Goal: Task Accomplishment & Management: Manage account settings

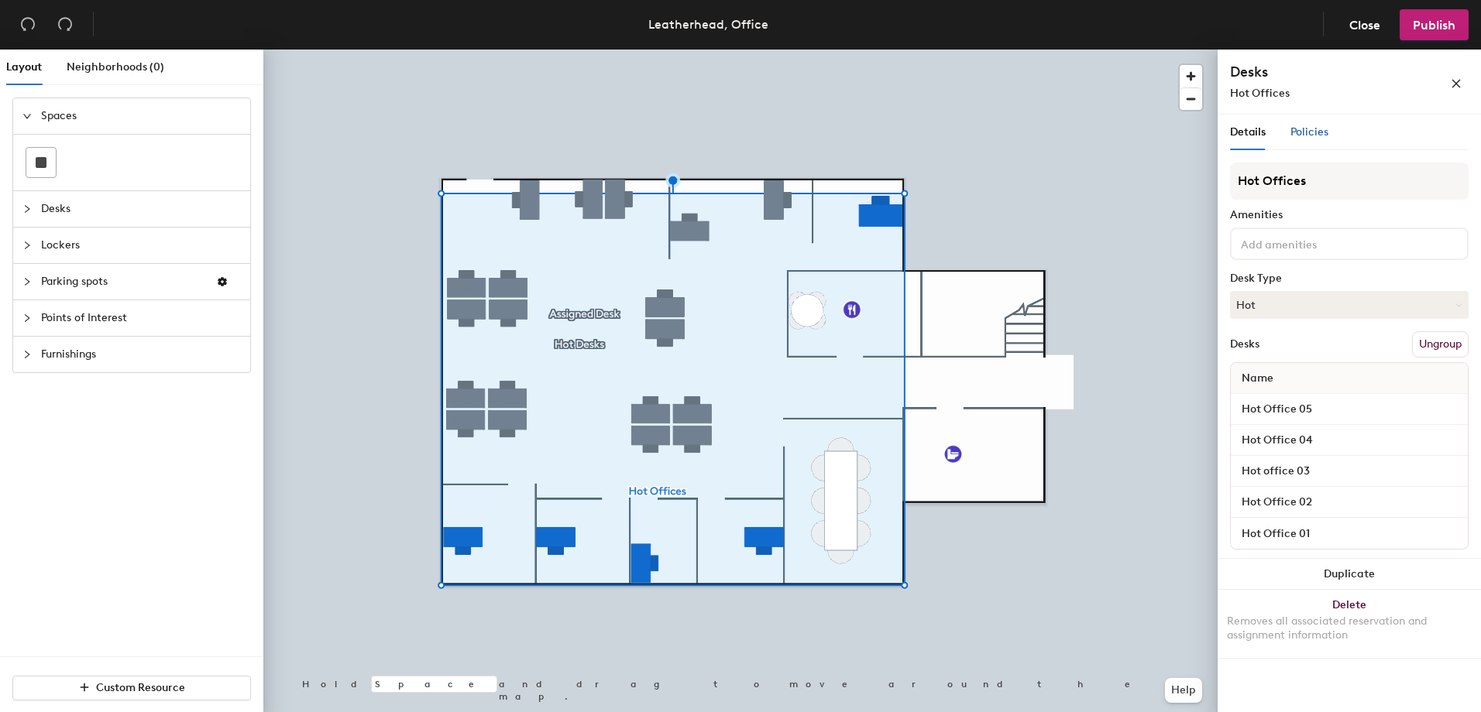
click at [1312, 131] on span "Policies" at bounding box center [1309, 131] width 38 height 13
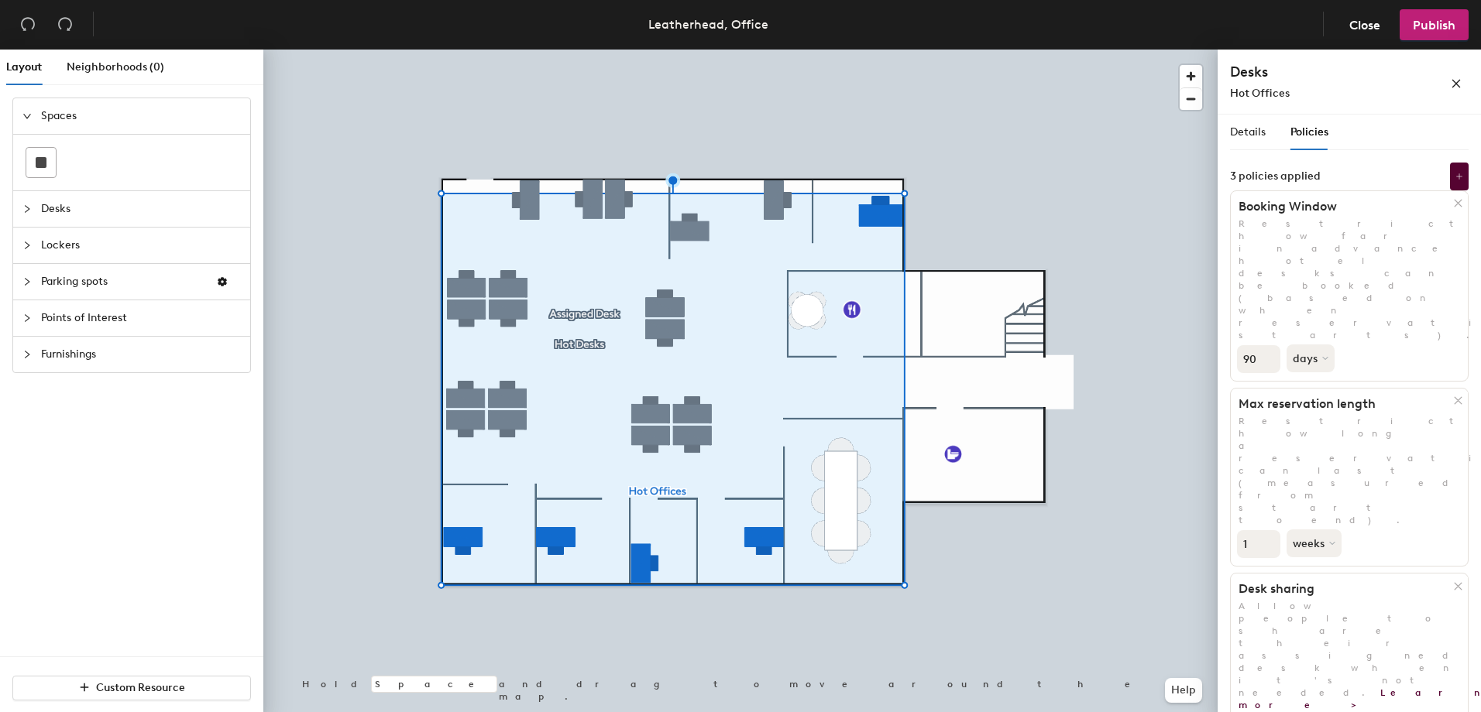
click at [1463, 207] on div at bounding box center [1459, 202] width 15 height 17
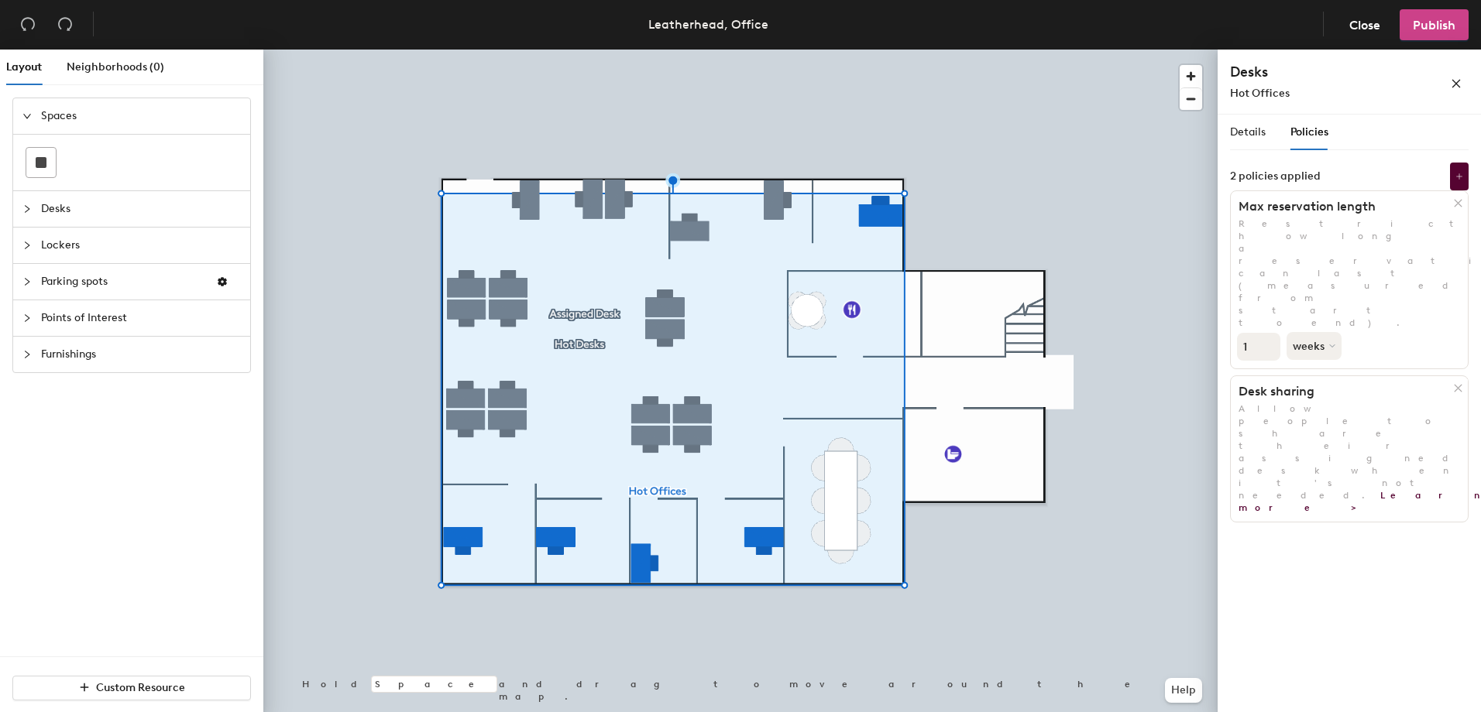
click at [1443, 21] on span "Publish" at bounding box center [1433, 25] width 43 height 15
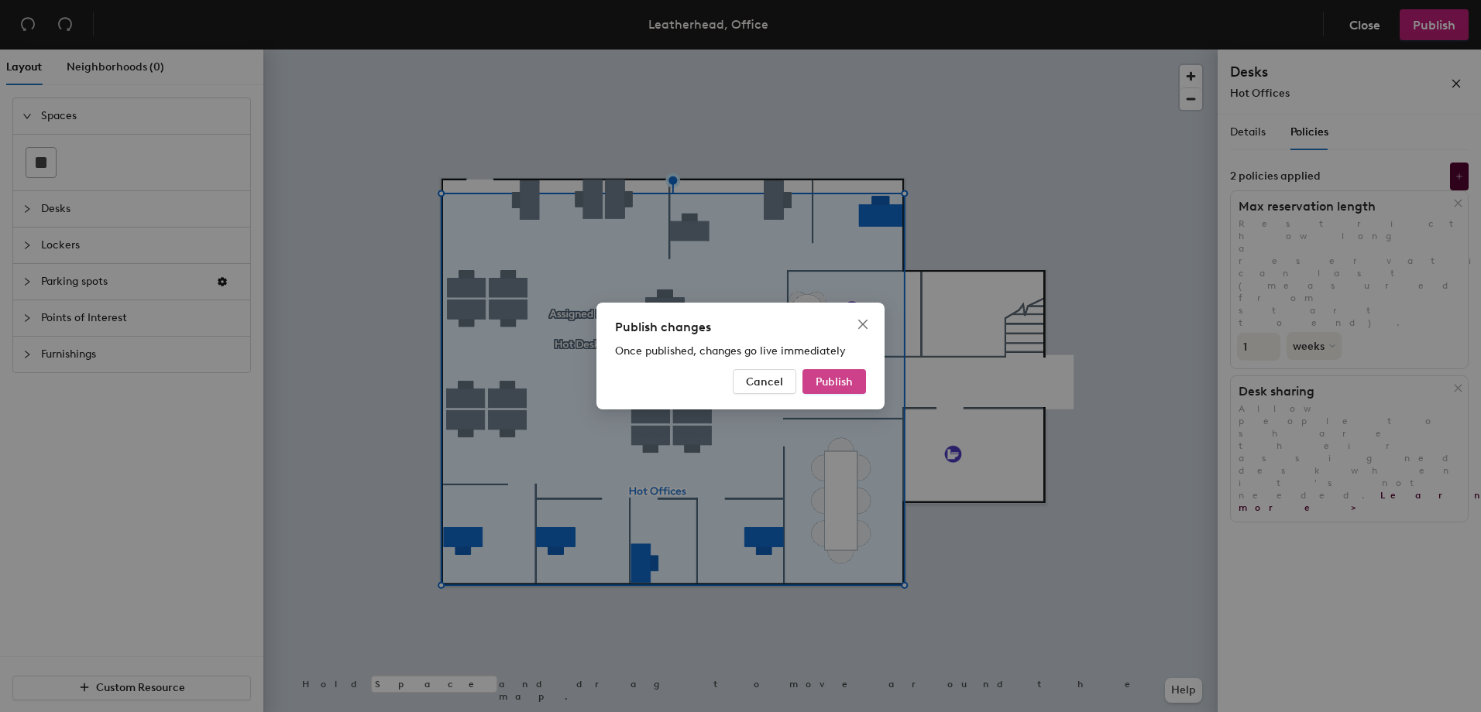
click at [822, 388] on span "Publish" at bounding box center [833, 382] width 37 height 13
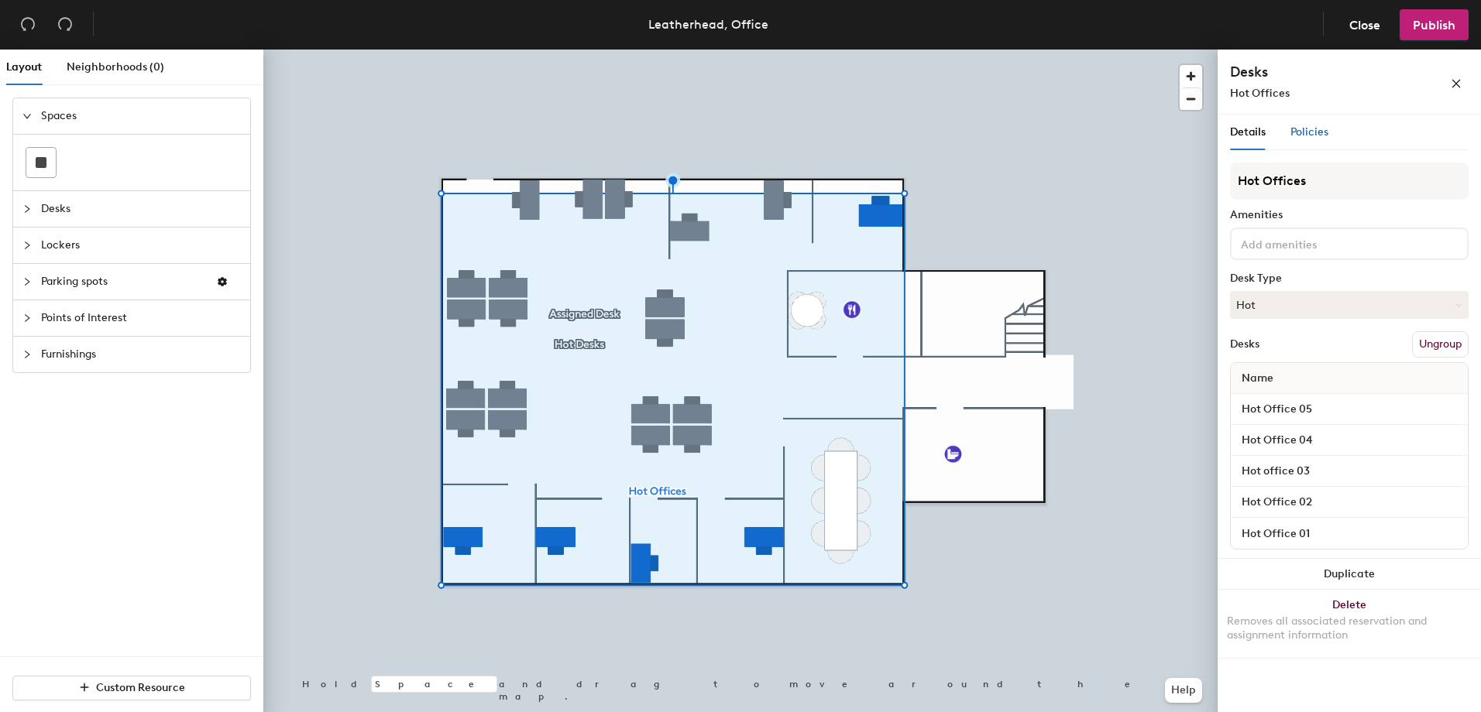
click at [1324, 136] on span "Policies" at bounding box center [1309, 131] width 38 height 13
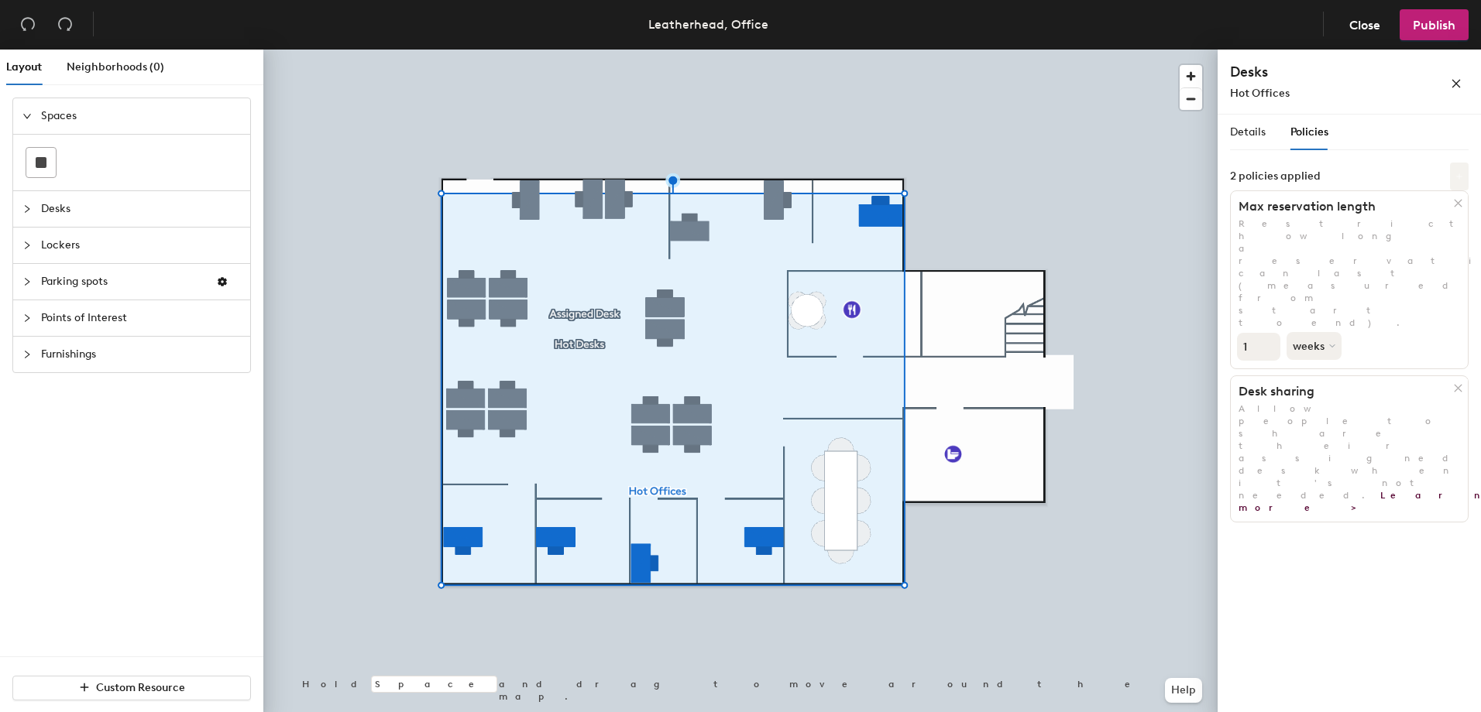
click at [1455, 177] on icon at bounding box center [1459, 177] width 8 height 8
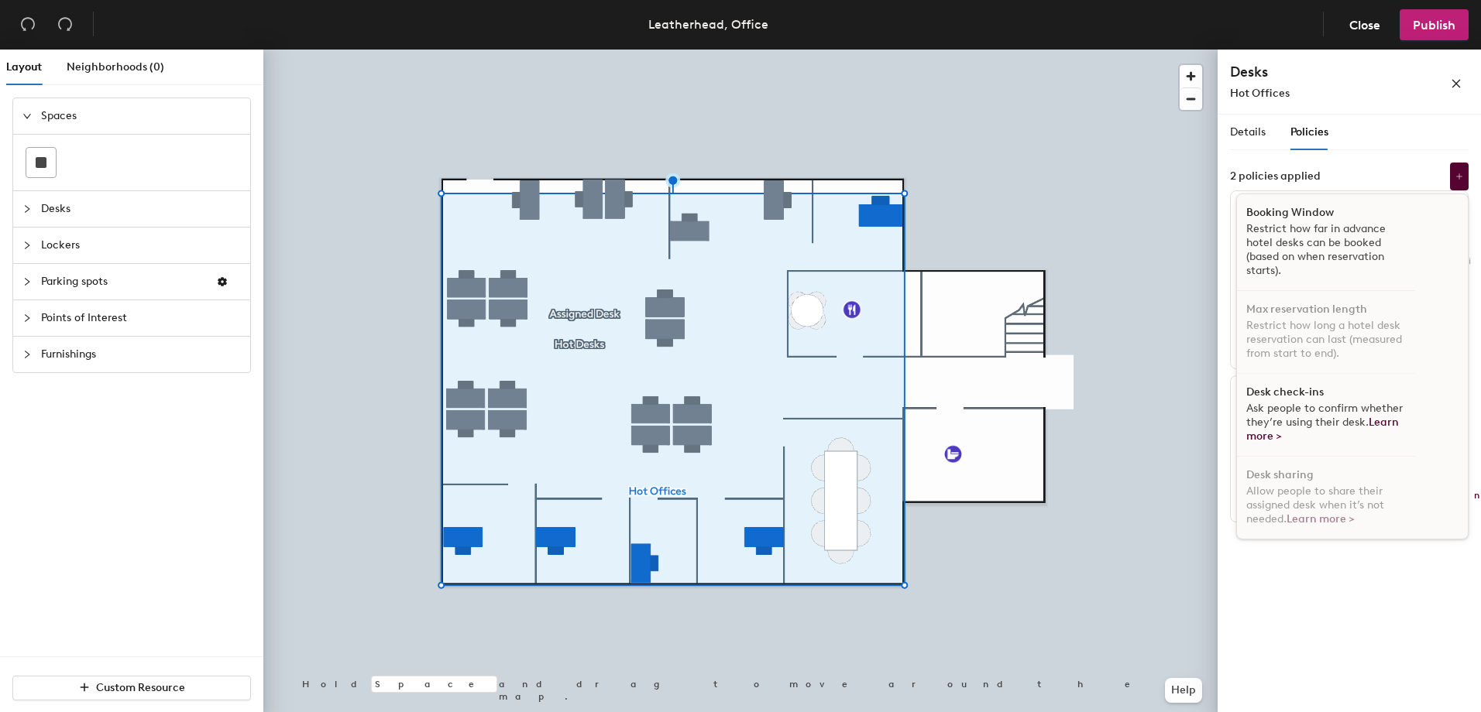
click at [1284, 248] on p "Restrict how far in advance hotel desks can be booked (based on when reservatio…" at bounding box center [1326, 250] width 160 height 56
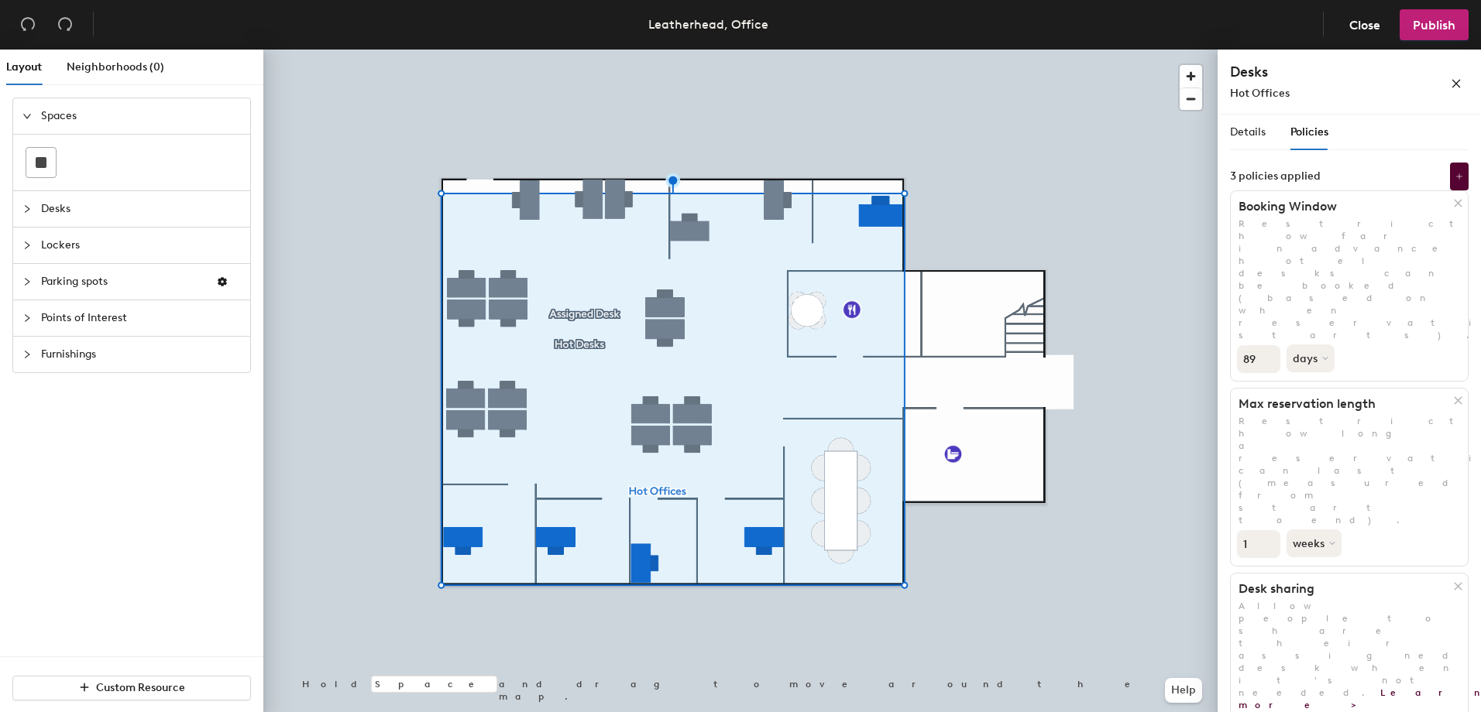
click at [1262, 345] on input "89" at bounding box center [1258, 359] width 43 height 28
type input "95"
click at [1268, 345] on input "95" at bounding box center [1258, 359] width 43 height 28
click at [1439, 33] on button "Publish" at bounding box center [1433, 24] width 69 height 31
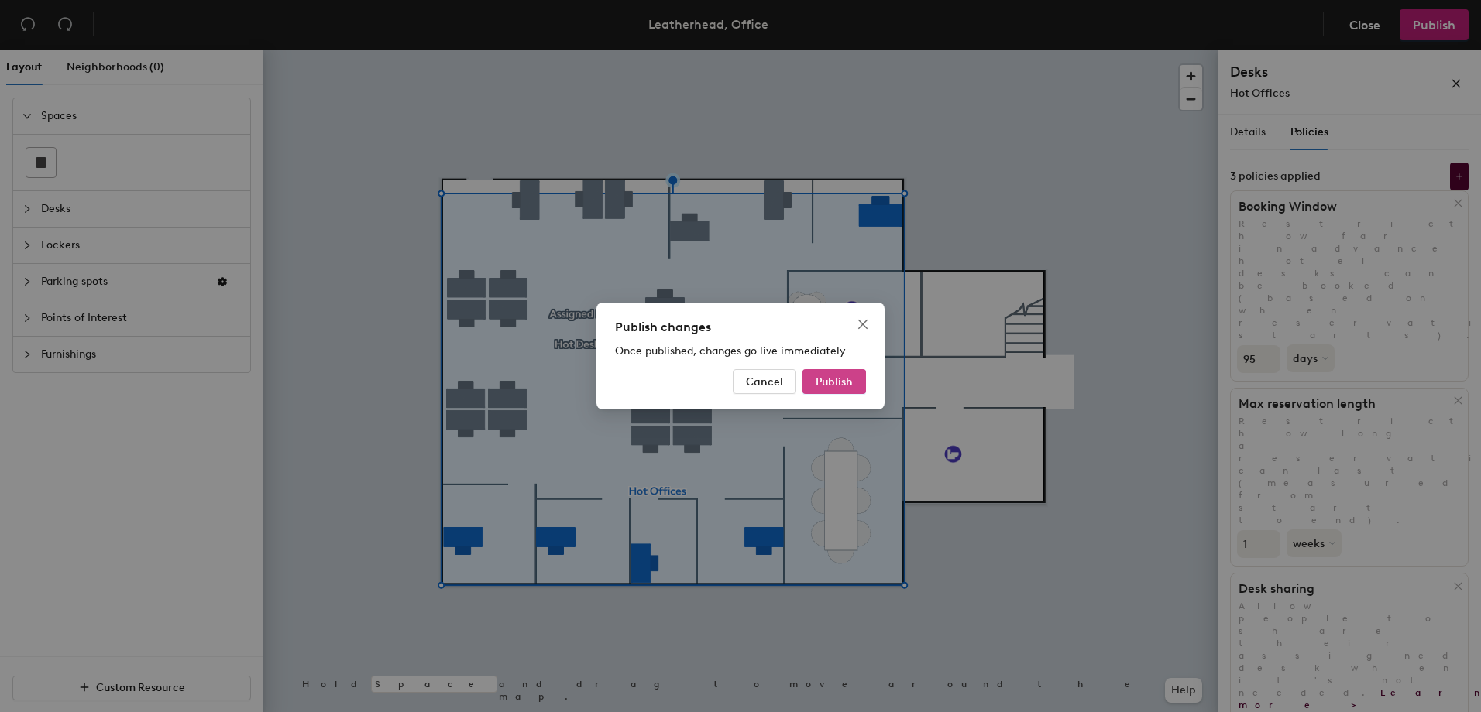
click at [828, 384] on span "Publish" at bounding box center [833, 382] width 37 height 13
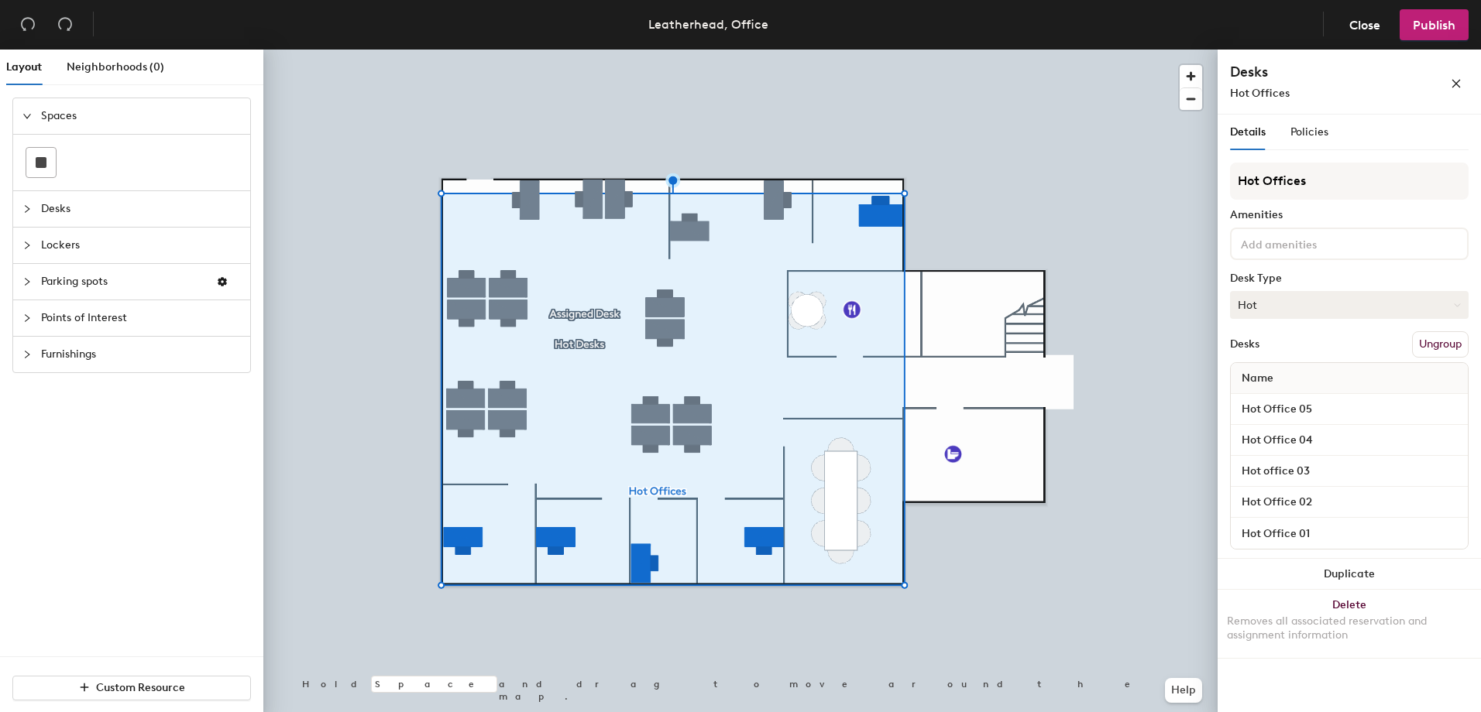
click at [1271, 299] on button "Hot" at bounding box center [1349, 305] width 238 height 28
click at [1257, 404] on div "Hoteled" at bounding box center [1307, 399] width 155 height 23
click at [1428, 32] on span "Publish" at bounding box center [1433, 25] width 43 height 15
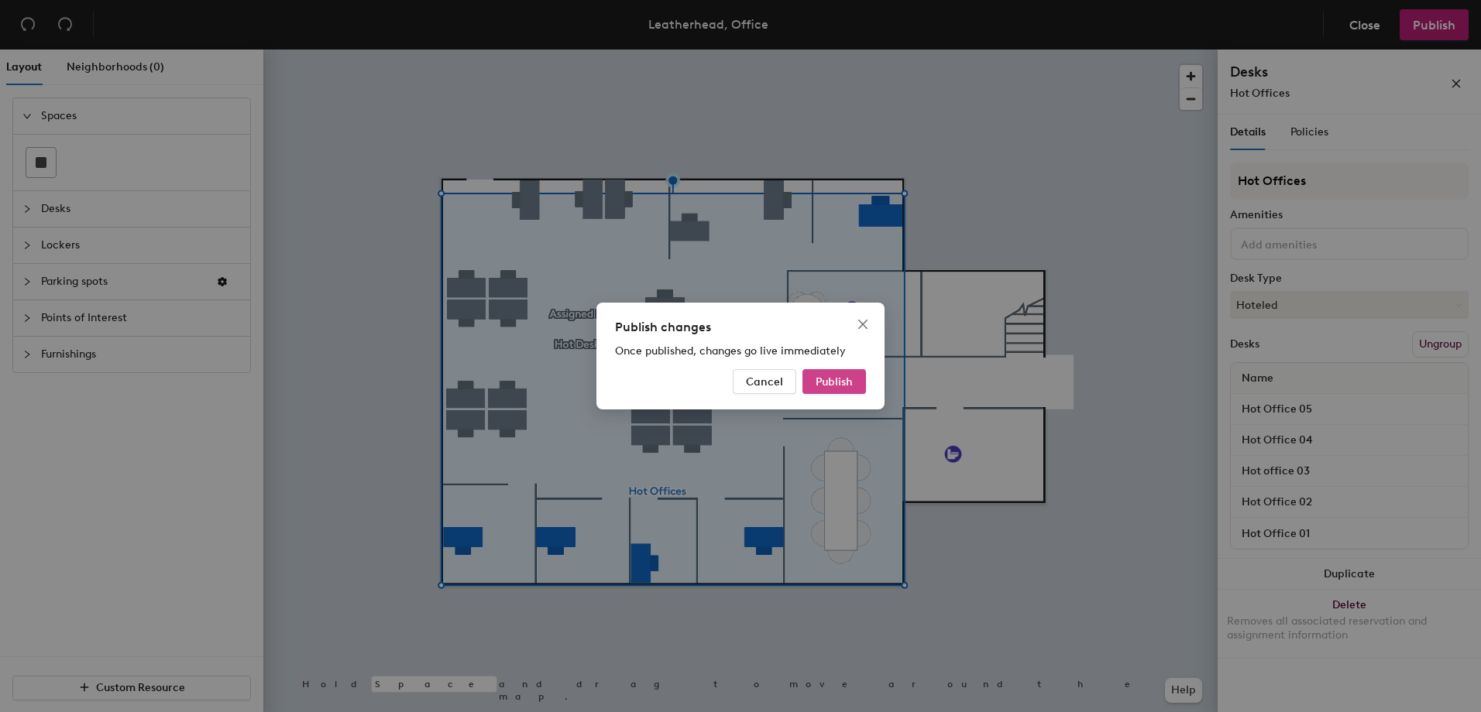
click at [848, 382] on span "Publish" at bounding box center [833, 382] width 37 height 13
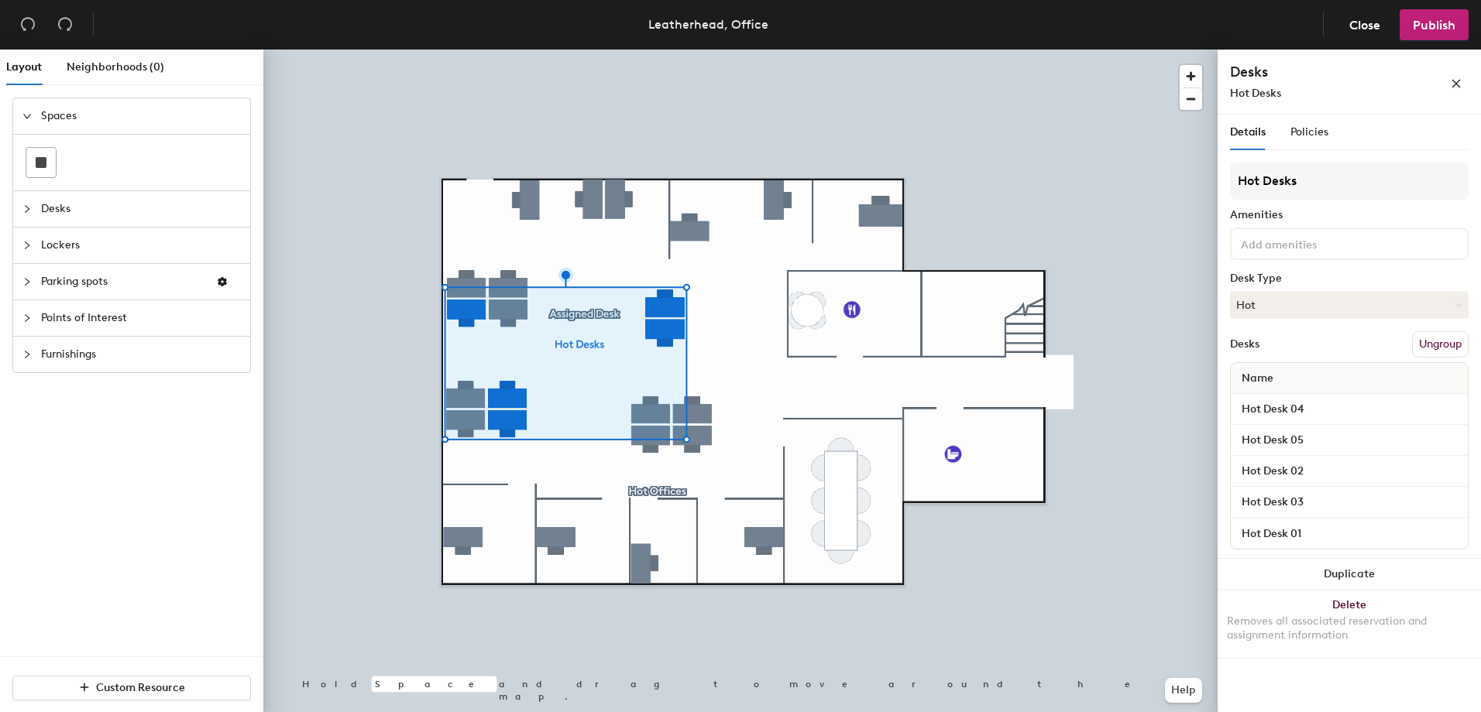
drag, startPoint x: 375, startPoint y: 22, endPoint x: 1440, endPoint y: 348, distance: 1114.0
click at [1440, 348] on button "Ungroup" at bounding box center [1440, 344] width 57 height 26
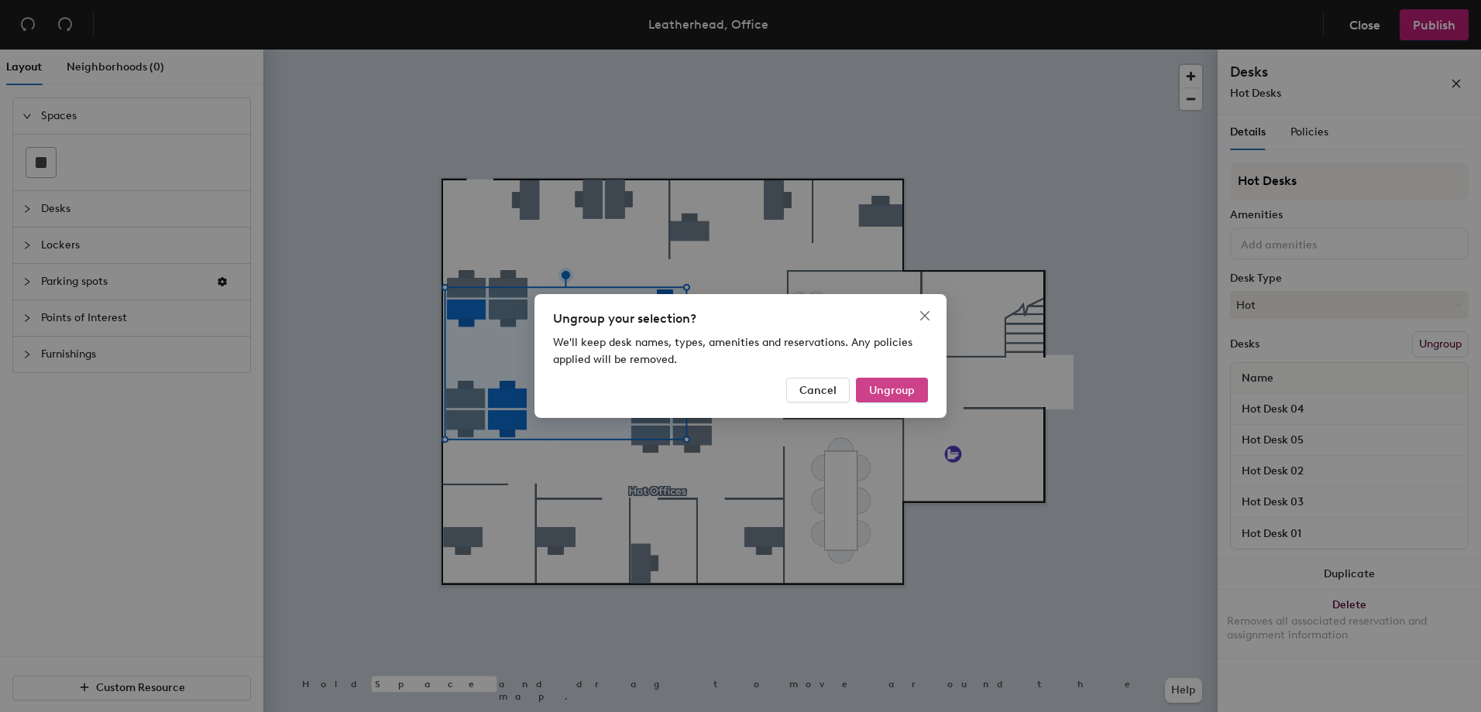
click at [916, 391] on button "Ungroup" at bounding box center [892, 390] width 72 height 25
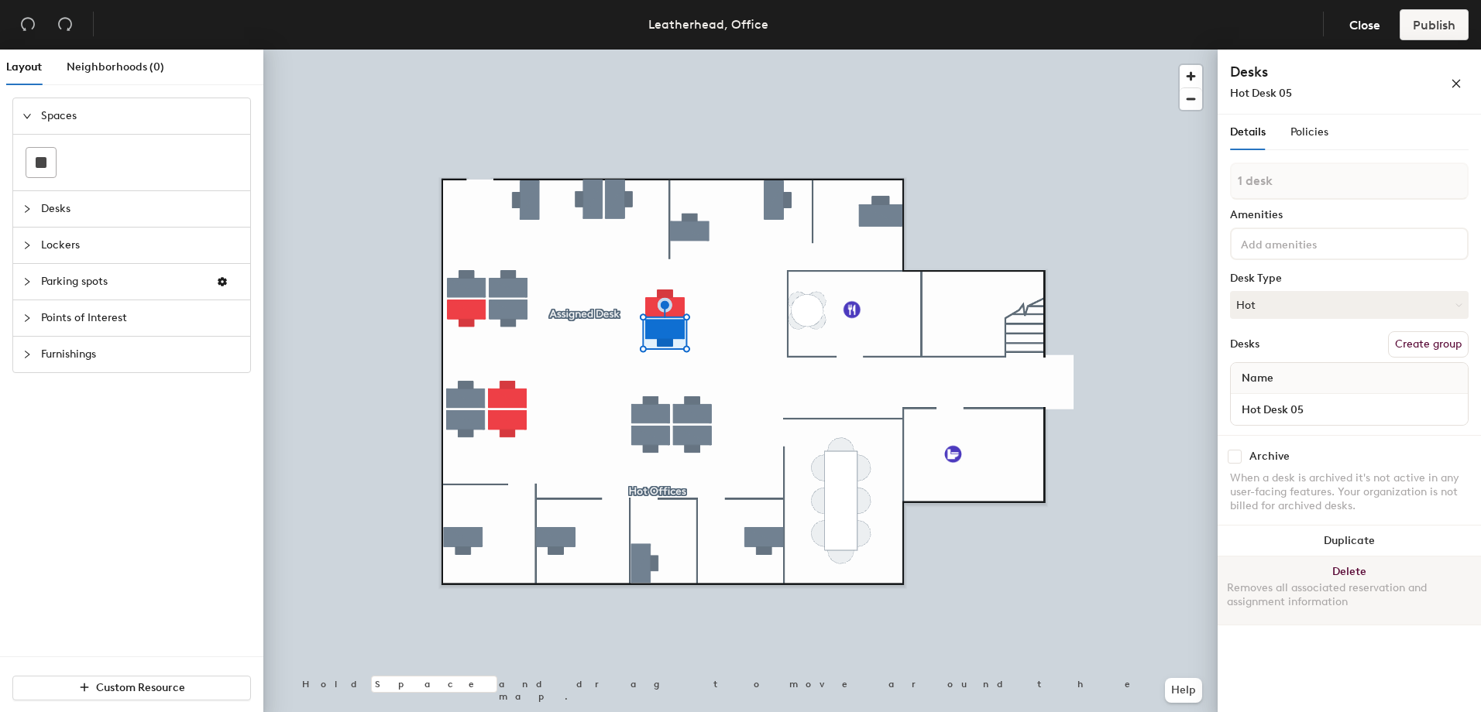
drag, startPoint x: 916, startPoint y: 391, endPoint x: 1330, endPoint y: 579, distance: 455.0
click at [1330, 579] on button "Delete Removes all associated reservation and assignment information" at bounding box center [1348, 591] width 263 height 68
click at [1356, 568] on button "Delete Removes all associated reservation and assignment information" at bounding box center [1348, 591] width 263 height 68
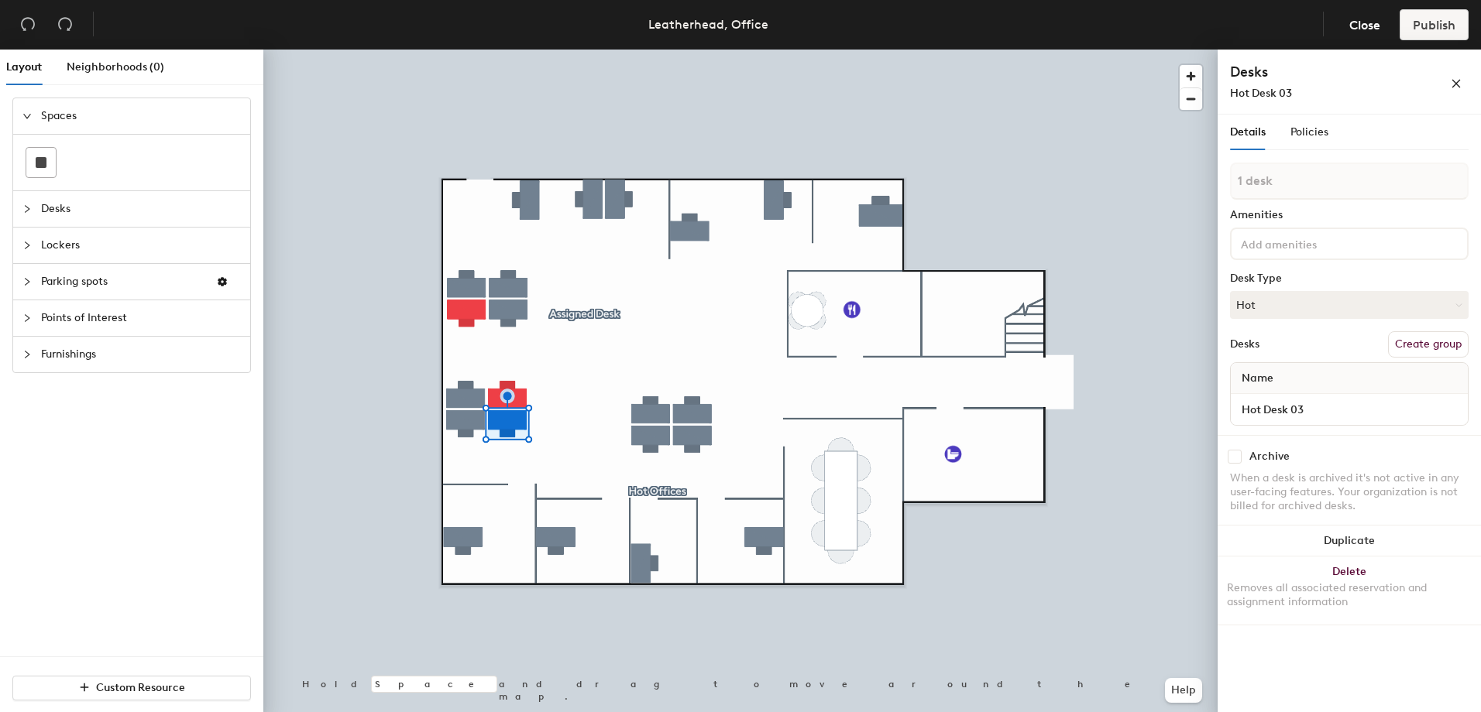
click at [1433, 346] on button "Create group" at bounding box center [1428, 344] width 81 height 26
type input "P"
click at [1422, 341] on button "Ungroup" at bounding box center [1440, 344] width 57 height 26
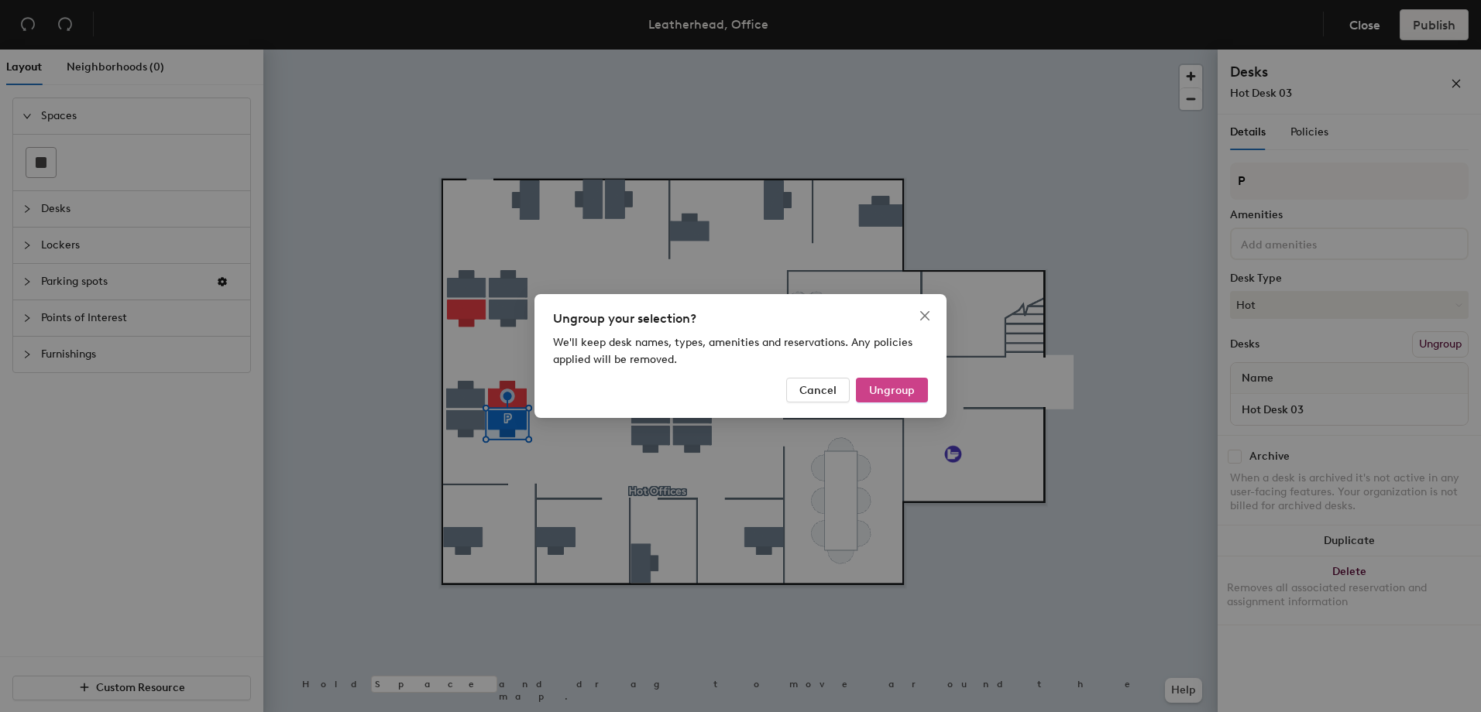
click at [888, 390] on span "Ungroup" at bounding box center [892, 390] width 46 height 13
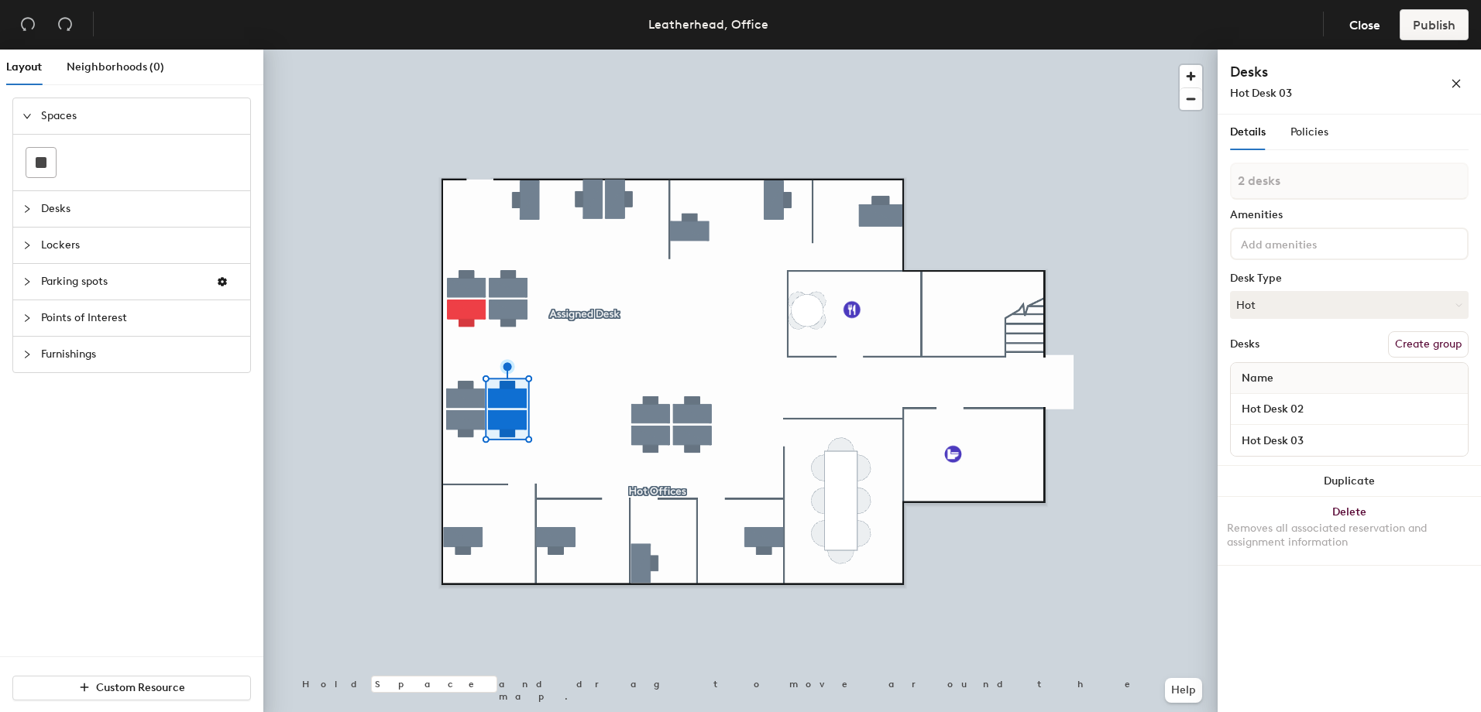
type input "3 desks"
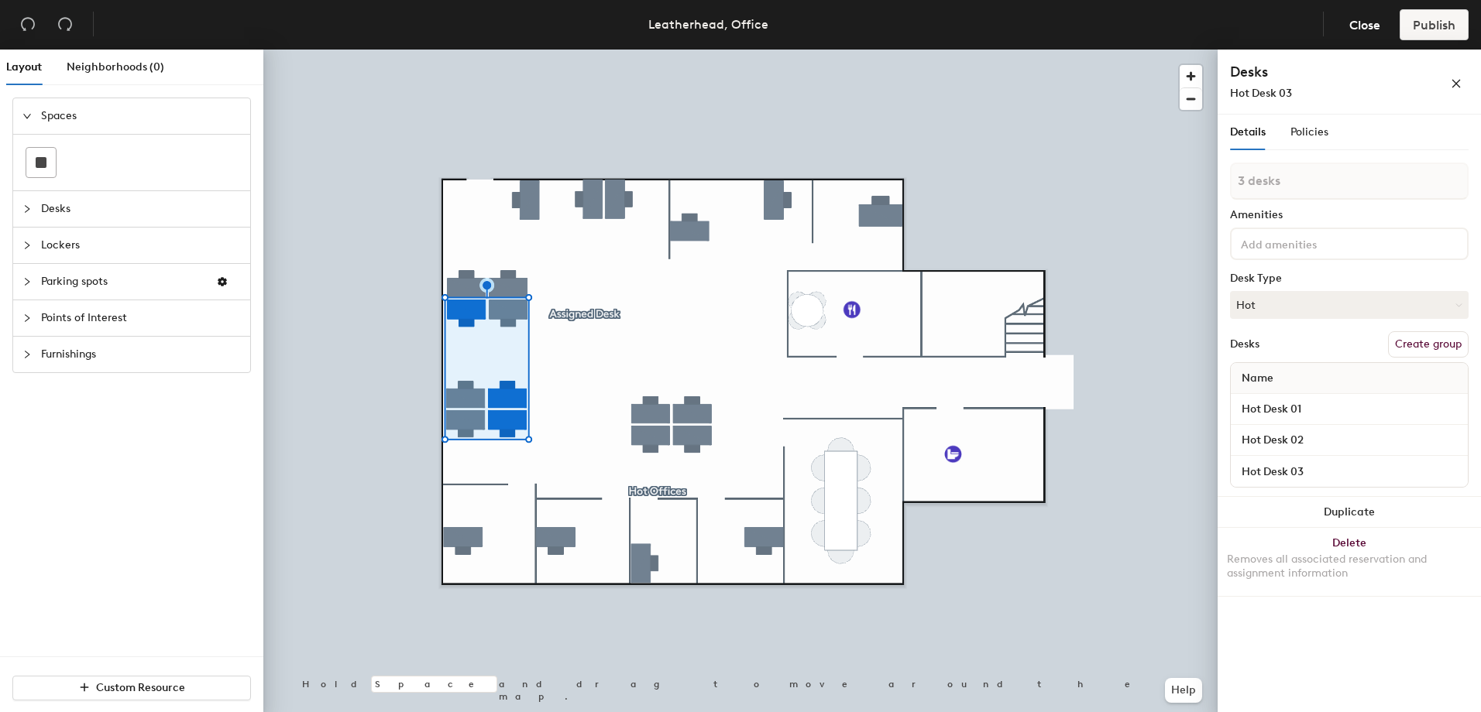
click at [1438, 348] on button "Create group" at bounding box center [1428, 344] width 81 height 26
type input "P"
type input "Hot Desks"
click at [1429, 31] on span "Publish" at bounding box center [1433, 25] width 43 height 15
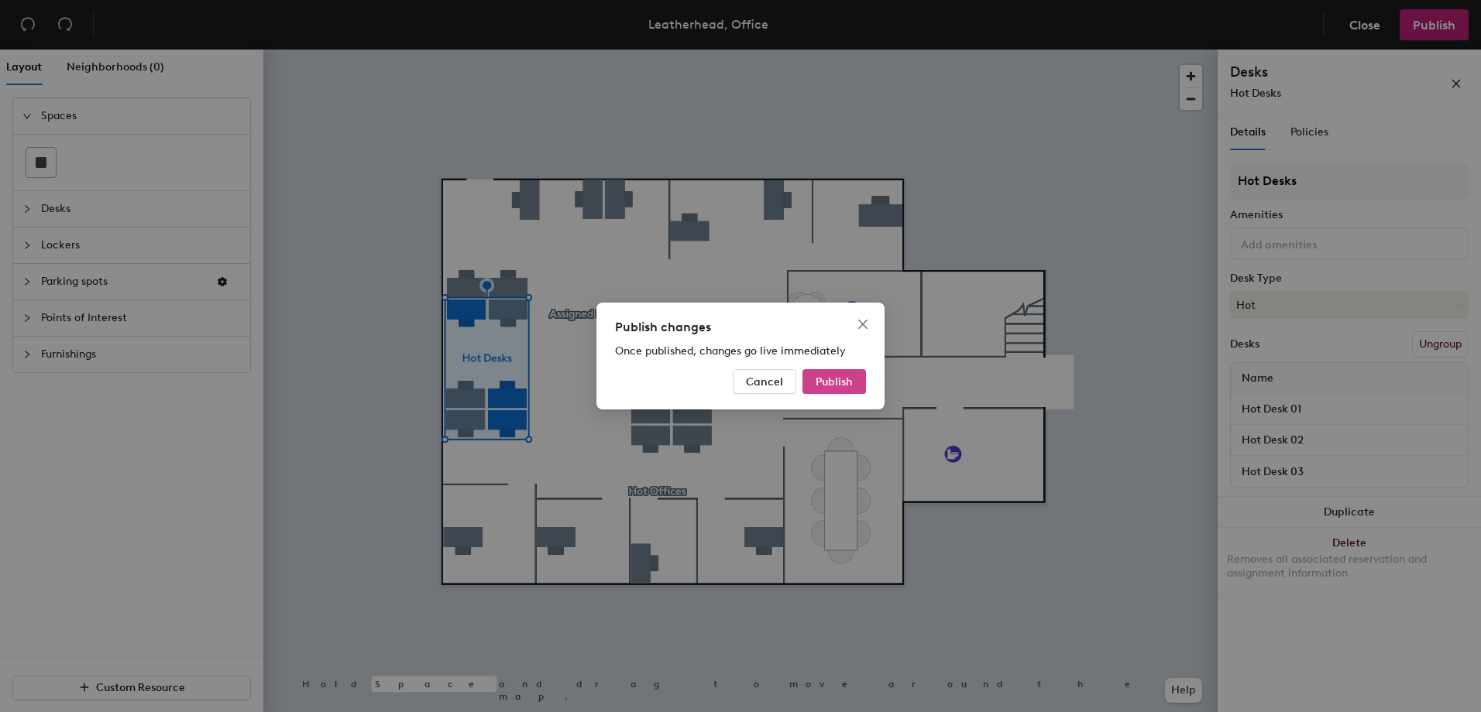
click at [835, 387] on span "Publish" at bounding box center [833, 382] width 37 height 13
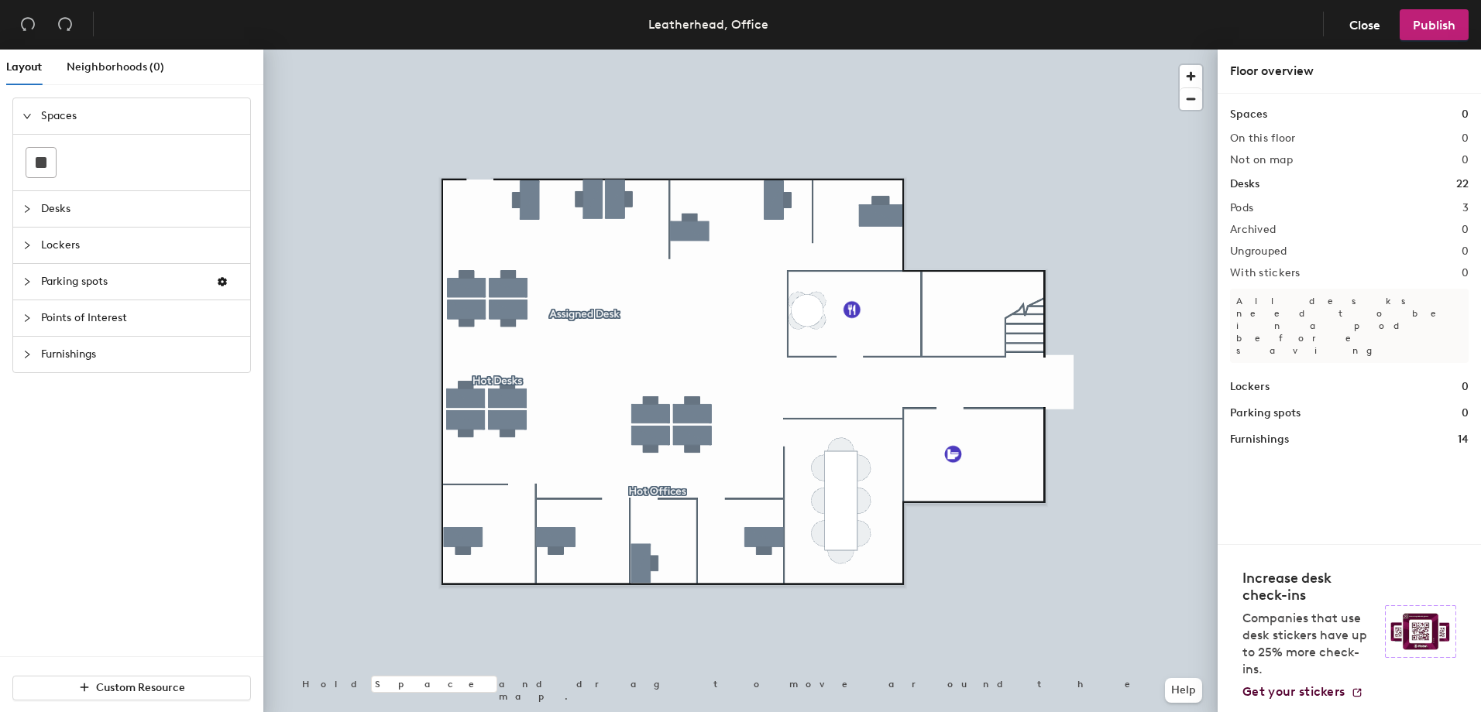
click at [515, 50] on div at bounding box center [740, 50] width 954 height 0
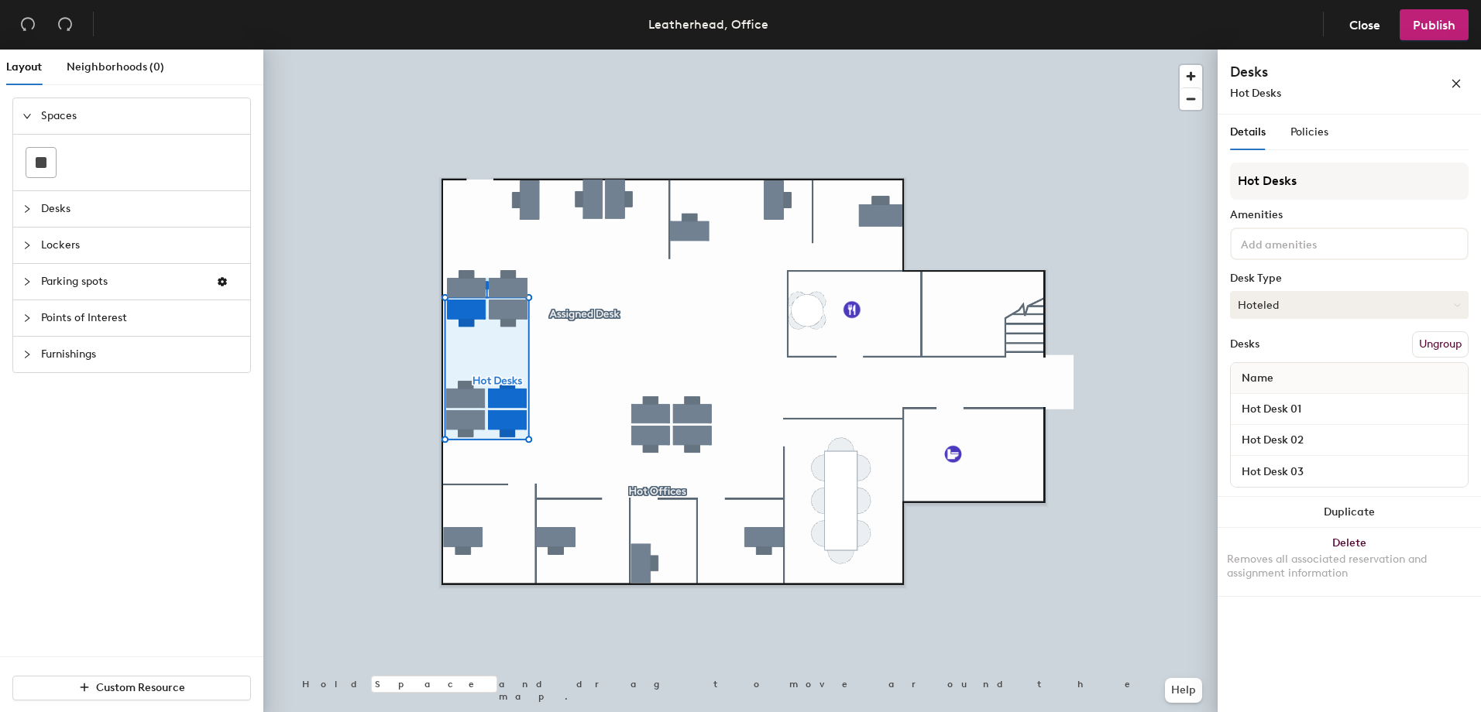
click at [1278, 310] on button "Hoteled" at bounding box center [1349, 305] width 238 height 28
click at [1269, 399] on div "Hoteled" at bounding box center [1307, 399] width 155 height 23
click at [1433, 25] on span "Publish" at bounding box center [1433, 25] width 43 height 15
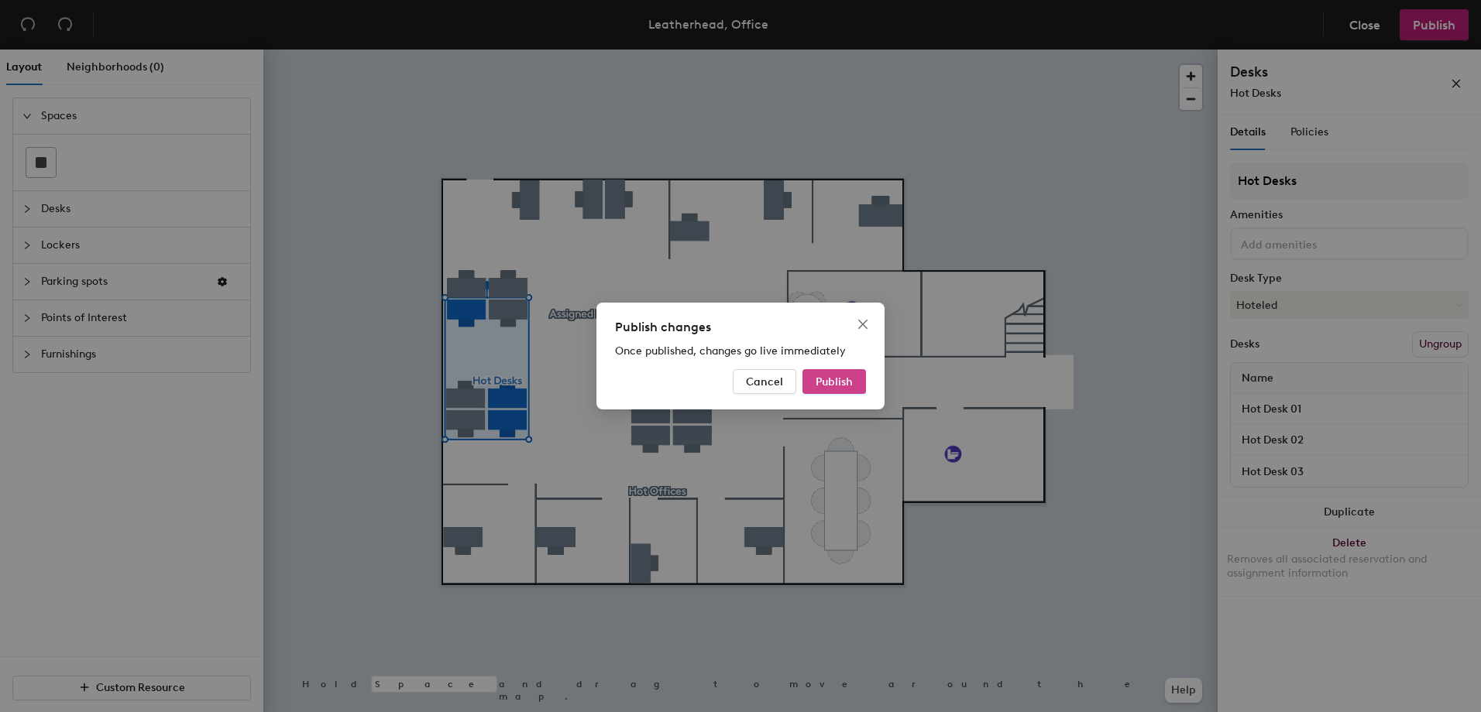
click at [830, 382] on span "Publish" at bounding box center [833, 382] width 37 height 13
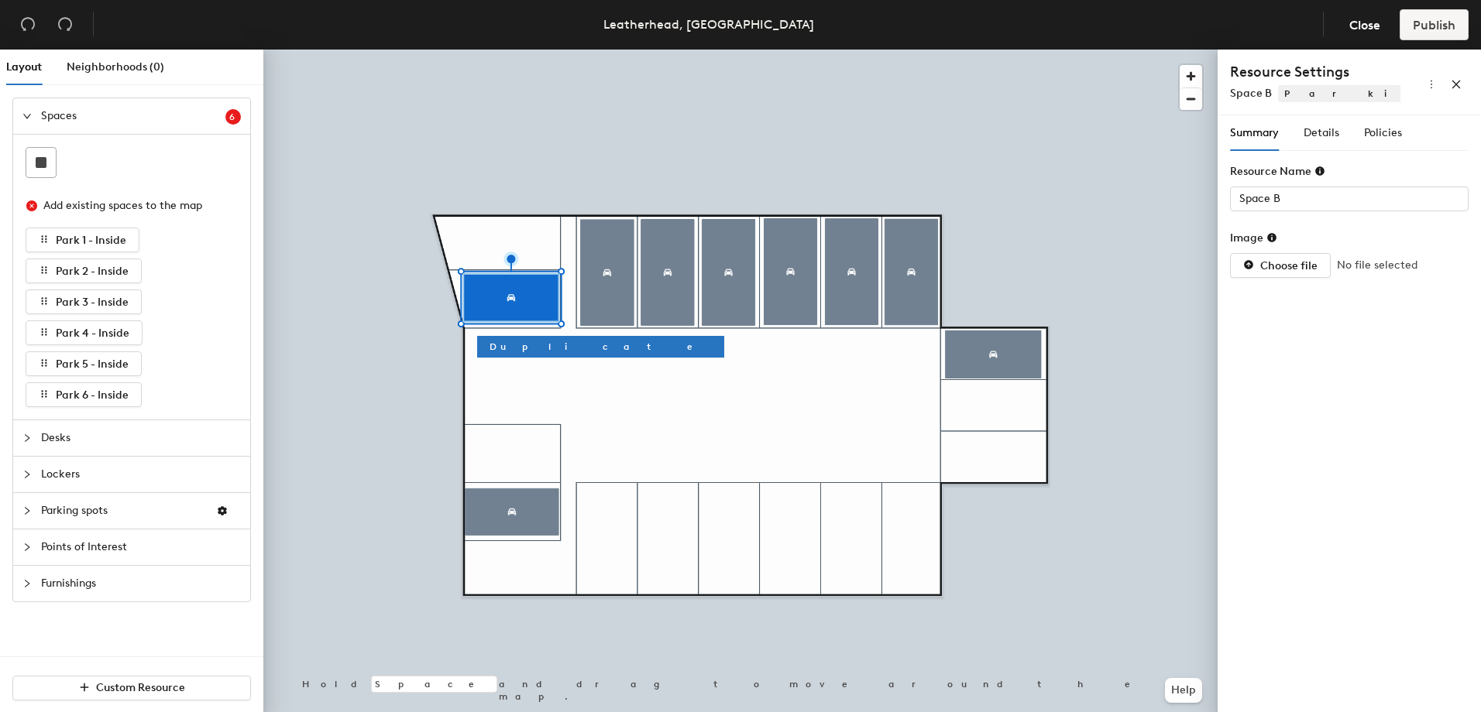
click at [25, 544] on icon "collapsed" at bounding box center [26, 547] width 9 height 9
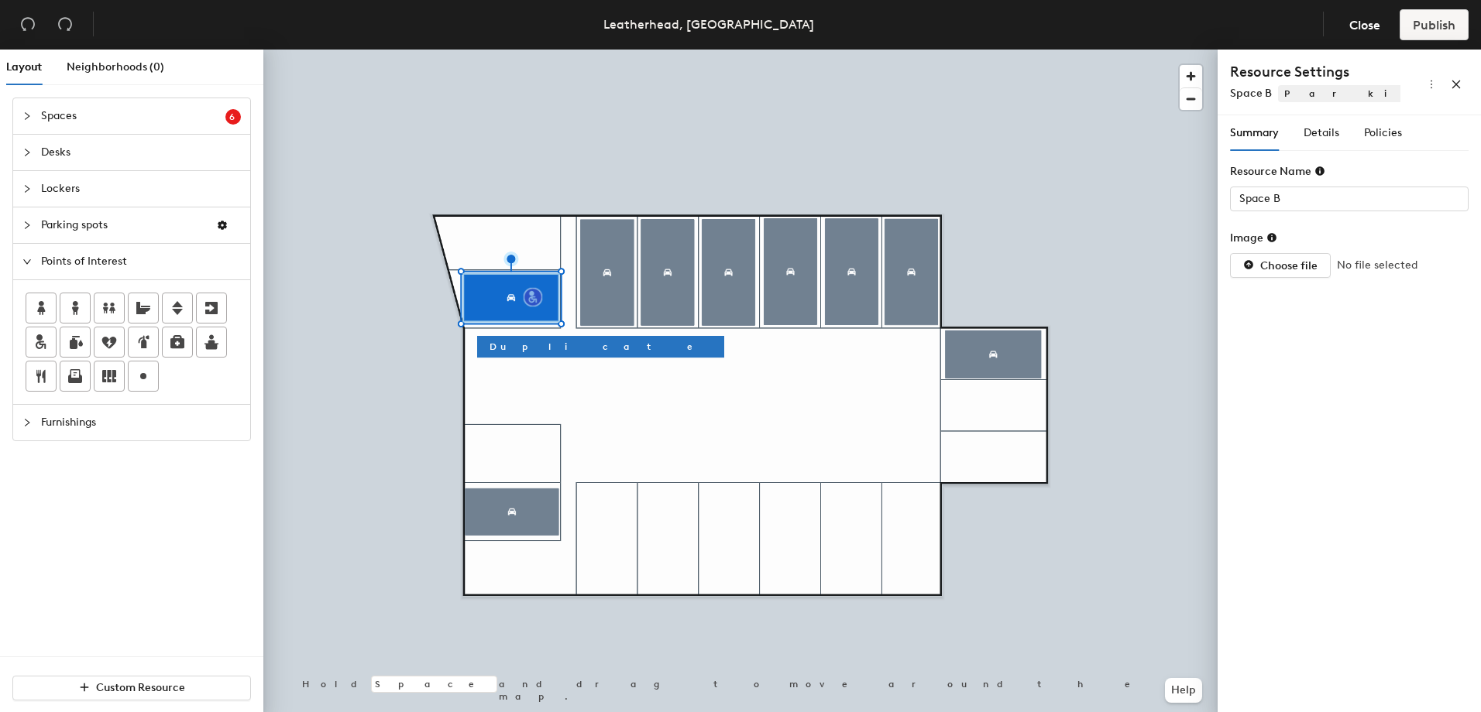
click at [533, 297] on div "Layout Neighborhoods (0) Spaces 6 Add existing spaces to the map Park 1 - Insid…" at bounding box center [740, 384] width 1481 height 669
click at [490, 299] on div "Layout Neighborhoods (0) Spaces 6 Add existing spaces to the map Park 1 - Insid…" at bounding box center [740, 384] width 1481 height 669
click at [36, 342] on icon at bounding box center [41, 342] width 19 height 19
click at [18, 115] on div "Spaces 6" at bounding box center [131, 116] width 237 height 36
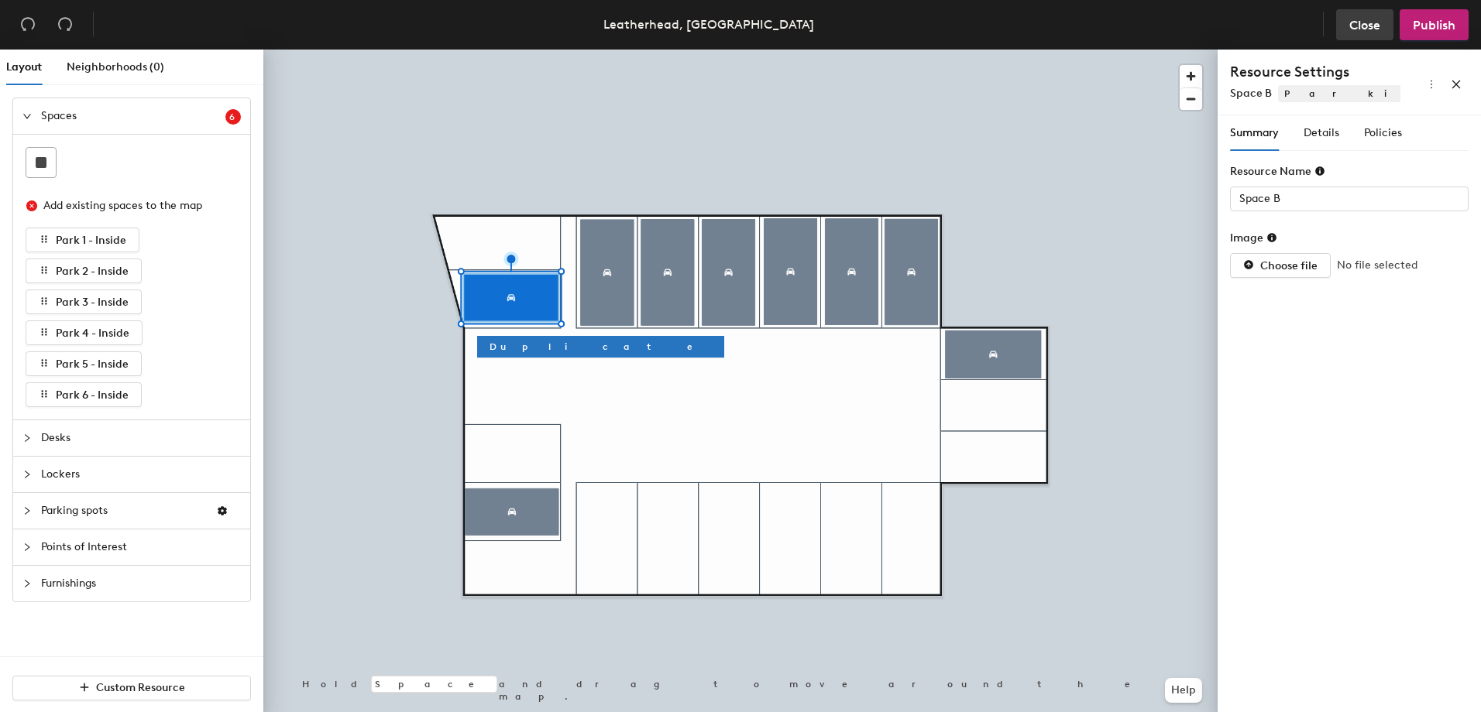
click at [1351, 30] on span "Close" at bounding box center [1364, 25] width 31 height 15
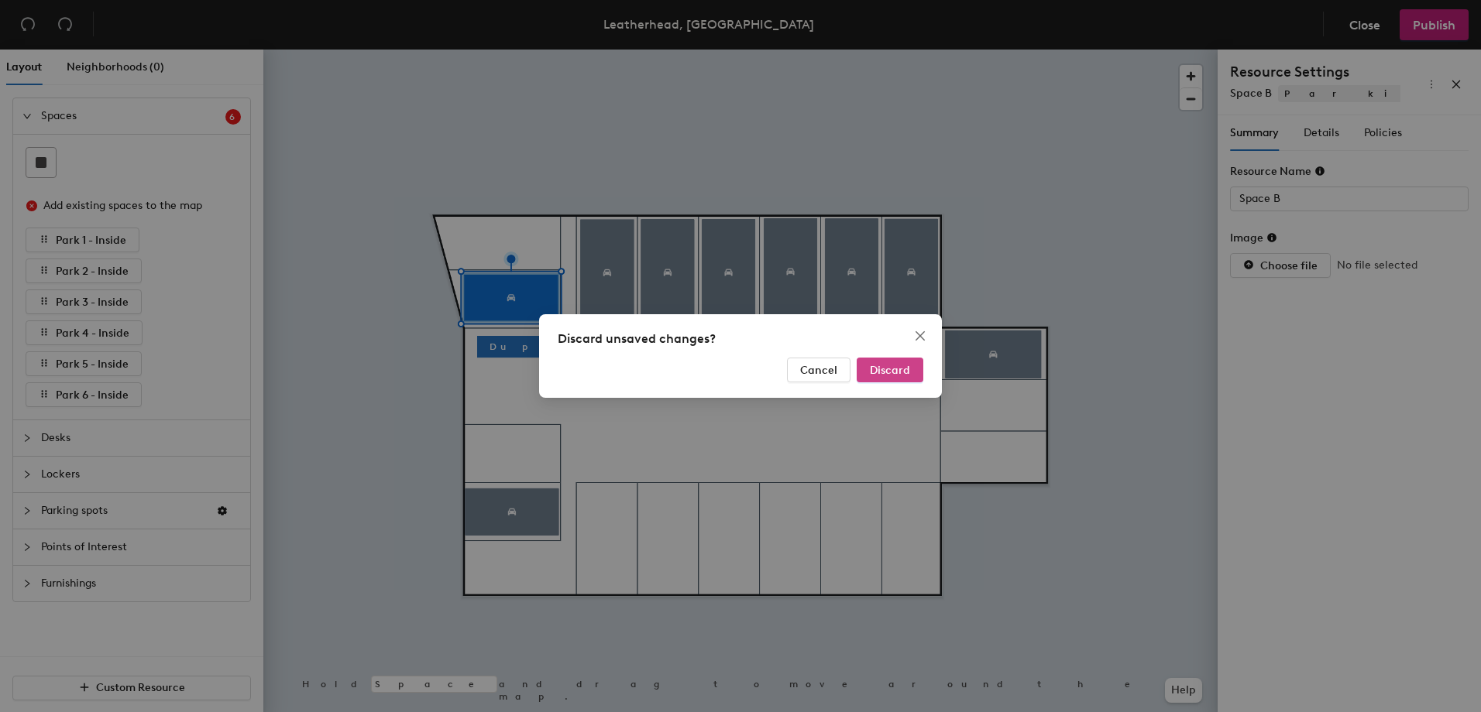
click at [904, 365] on span "Discard" at bounding box center [890, 370] width 40 height 13
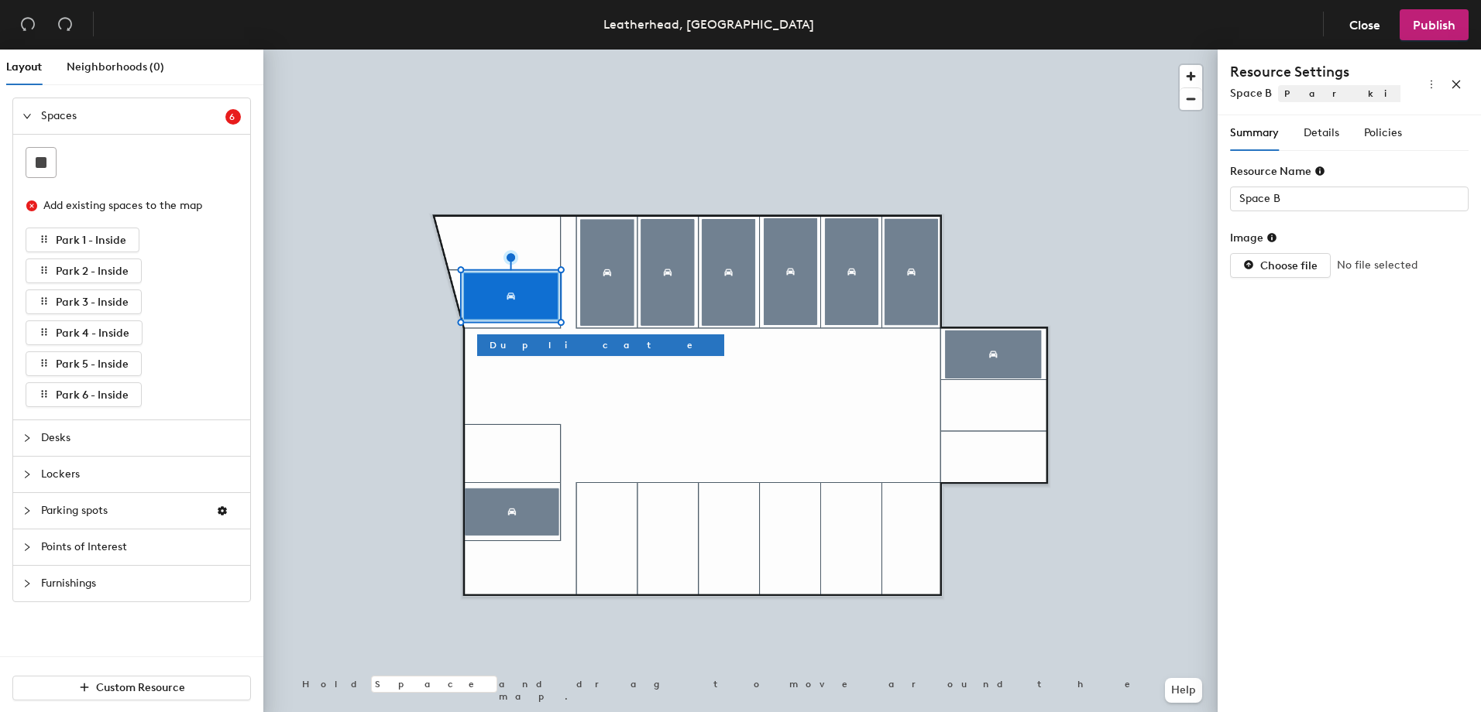
click at [36, 546] on div at bounding box center [31, 547] width 19 height 17
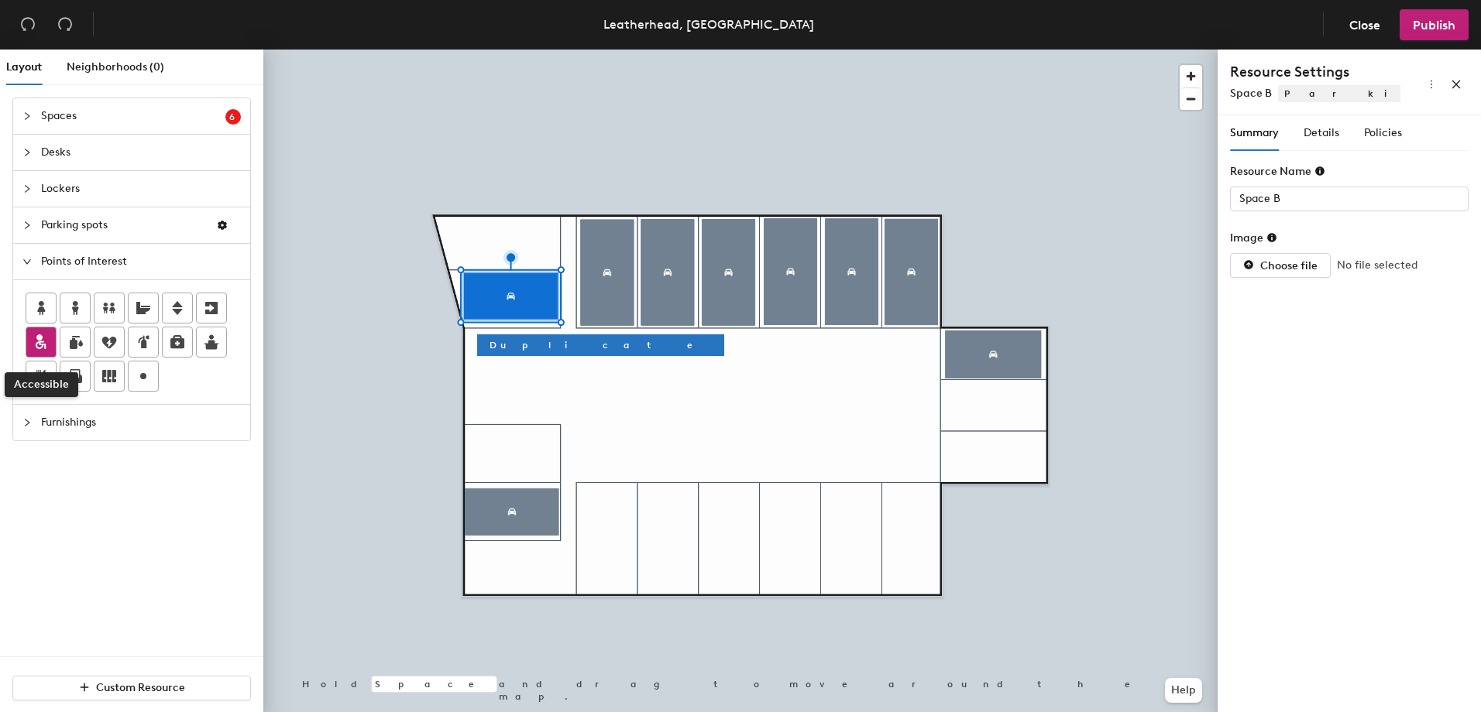
click at [54, 347] on div at bounding box center [40, 342] width 29 height 29
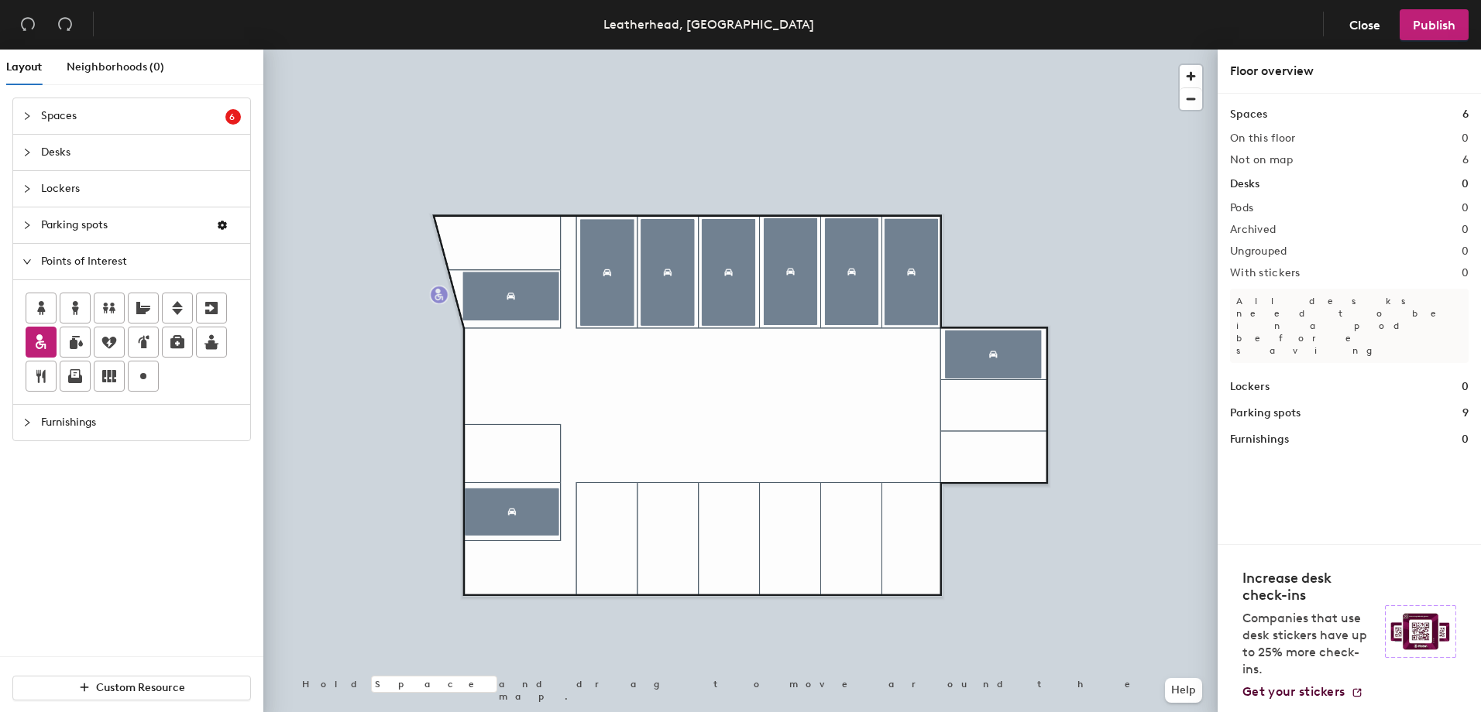
click at [439, 295] on div "Layout Neighborhoods (0) Spaces 6 Add existing spaces to the map Park 1 - Insid…" at bounding box center [740, 384] width 1481 height 669
click at [1429, 32] on span "Publish" at bounding box center [1433, 25] width 43 height 15
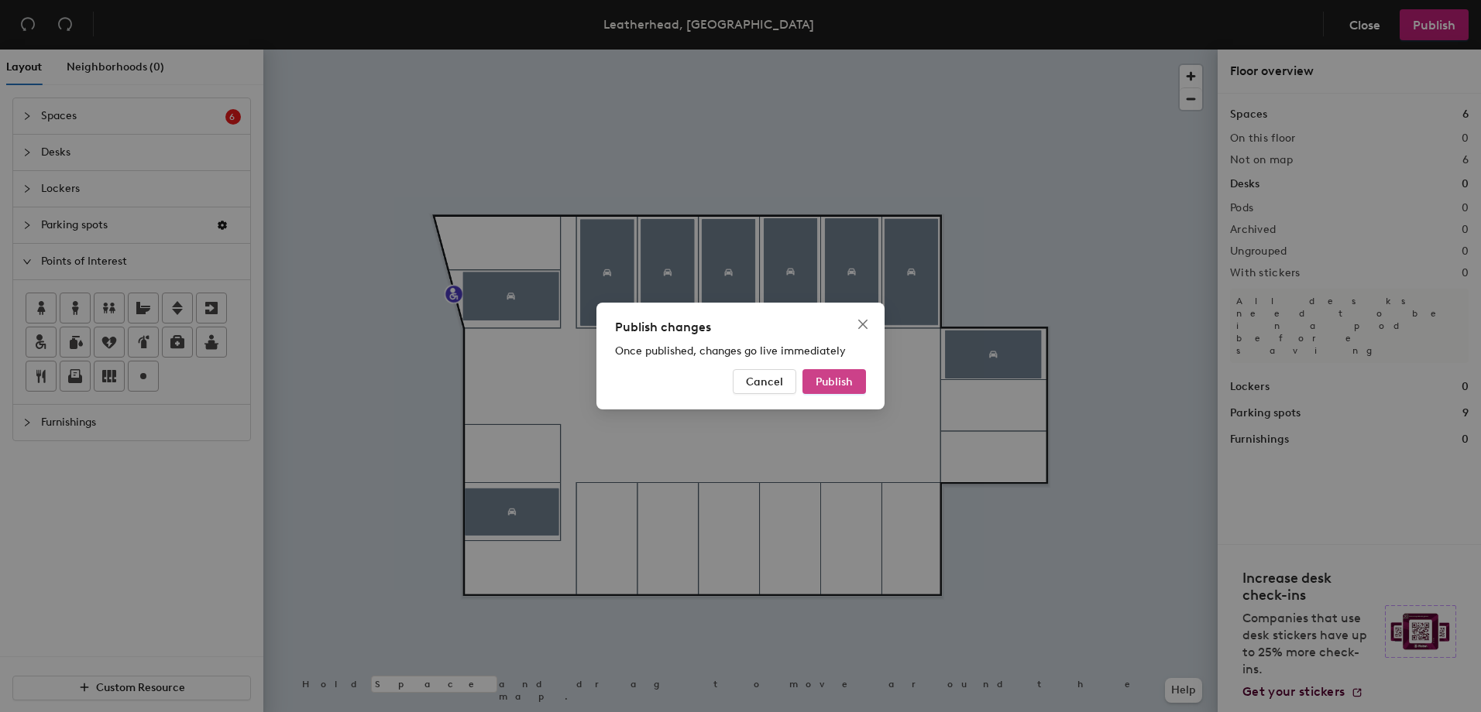
click at [851, 374] on button "Publish" at bounding box center [833, 381] width 63 height 25
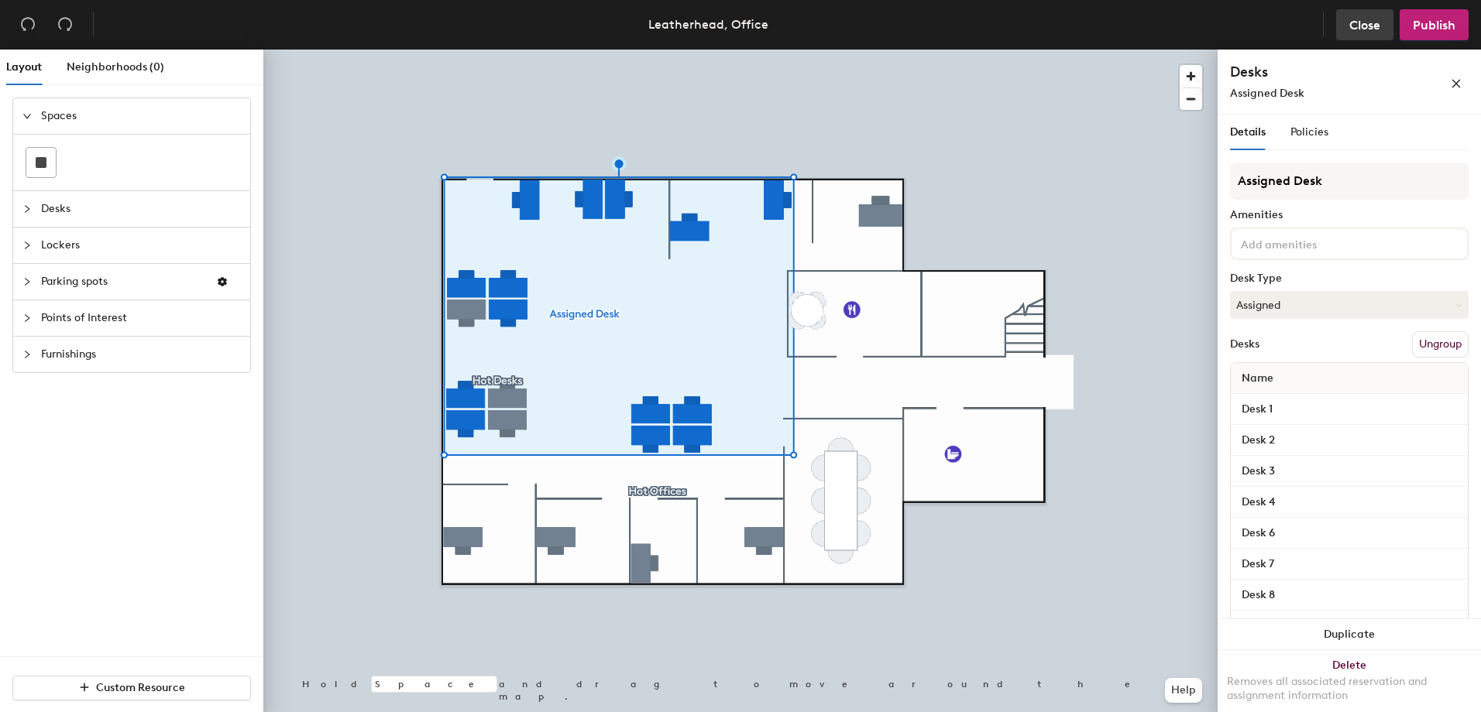
click at [1366, 19] on span "Close" at bounding box center [1364, 25] width 31 height 15
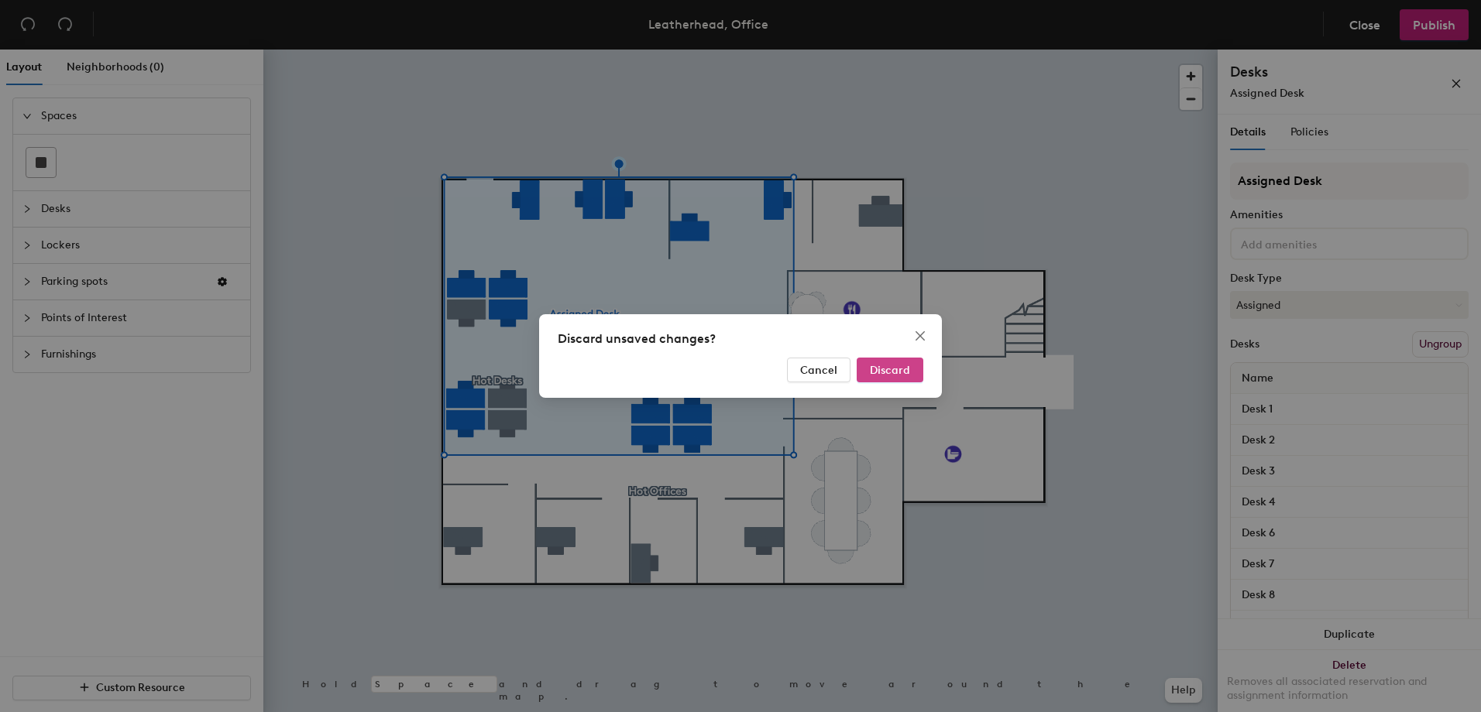
click at [906, 368] on span "Discard" at bounding box center [890, 370] width 40 height 13
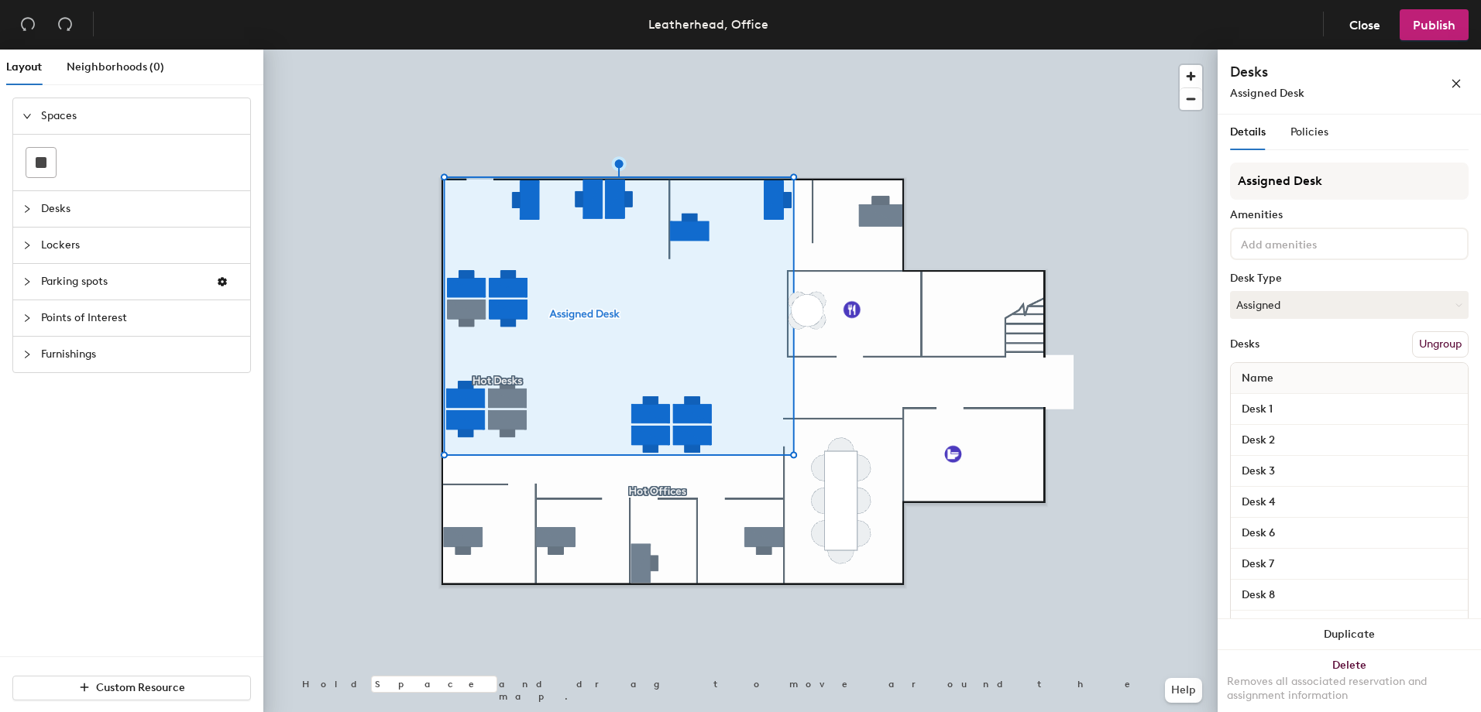
click at [1425, 343] on button "Ungroup" at bounding box center [1440, 344] width 57 height 26
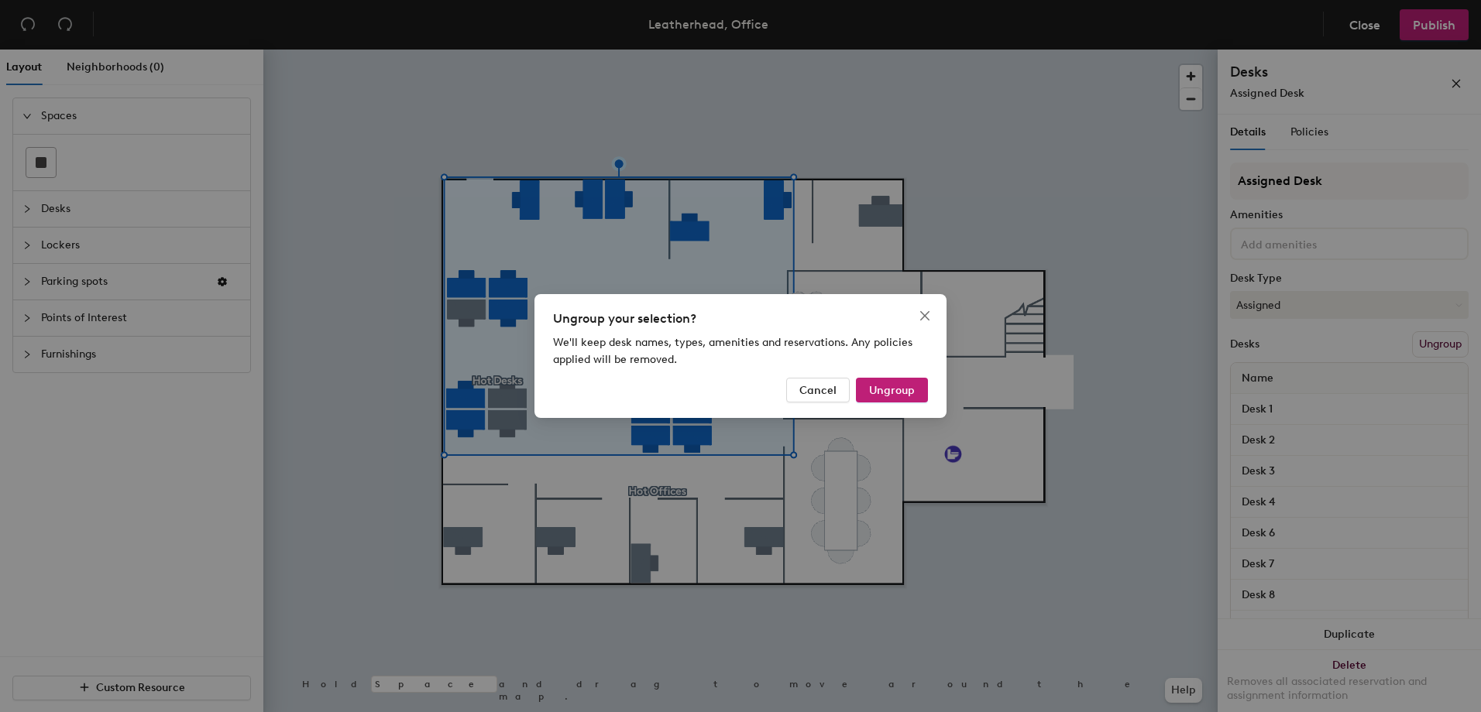
click at [932, 390] on div "Ungroup your selection? We'll keep desk names, types, amenities and reservation…" at bounding box center [740, 356] width 412 height 124
click at [905, 390] on span "Ungroup" at bounding box center [892, 390] width 46 height 13
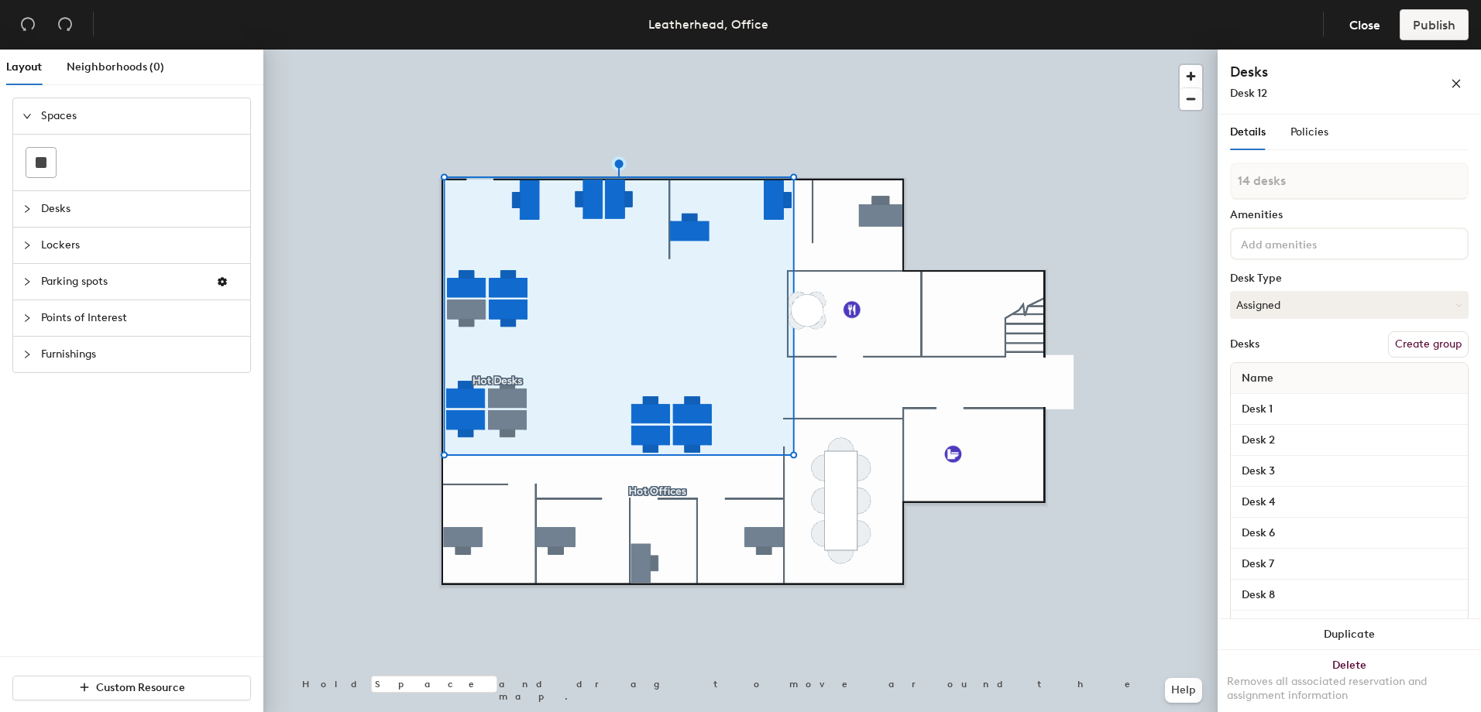
type input "1 desk"
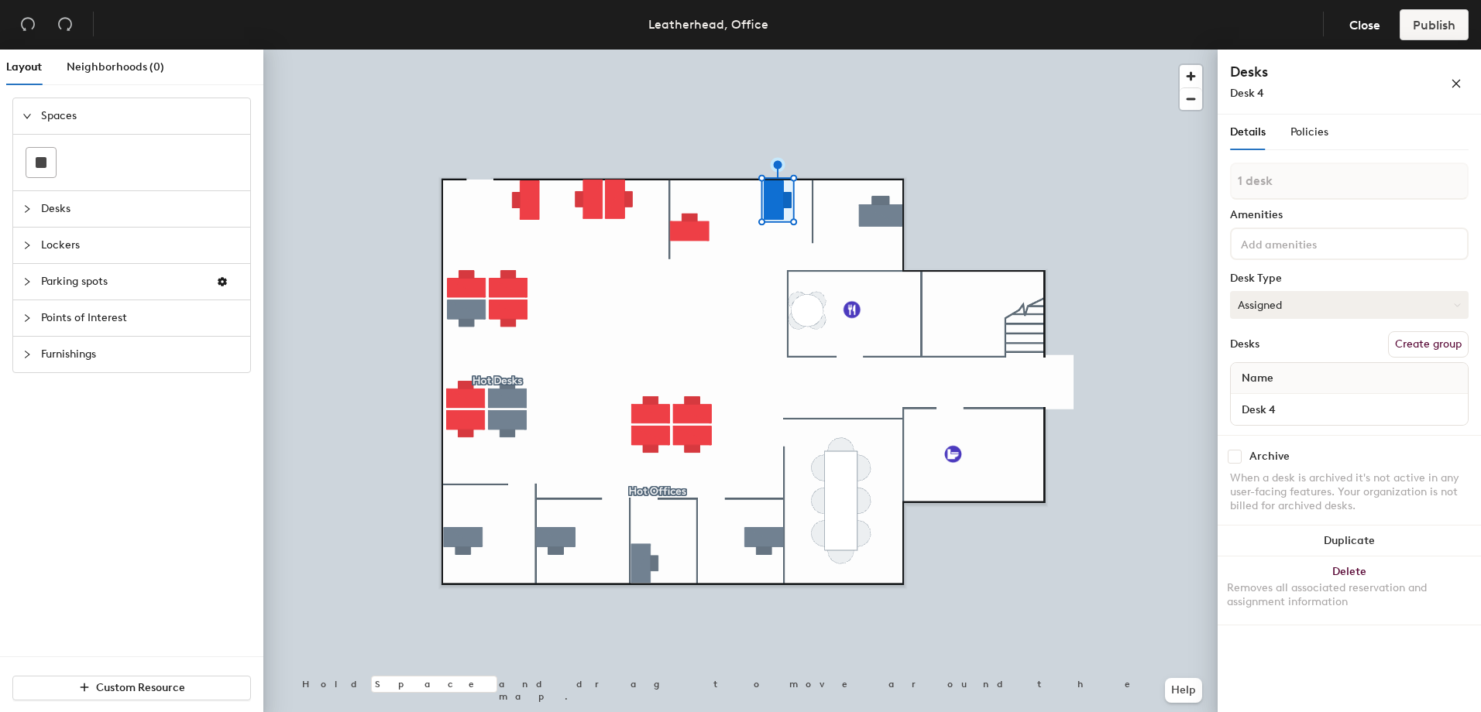
click at [1323, 303] on button "Assigned" at bounding box center [1349, 305] width 238 height 28
click at [1275, 399] on div "Hoteled" at bounding box center [1307, 399] width 155 height 23
click at [1434, 343] on button "Create group" at bounding box center [1428, 344] width 81 height 26
type input "P"
type input "Hot Desk"
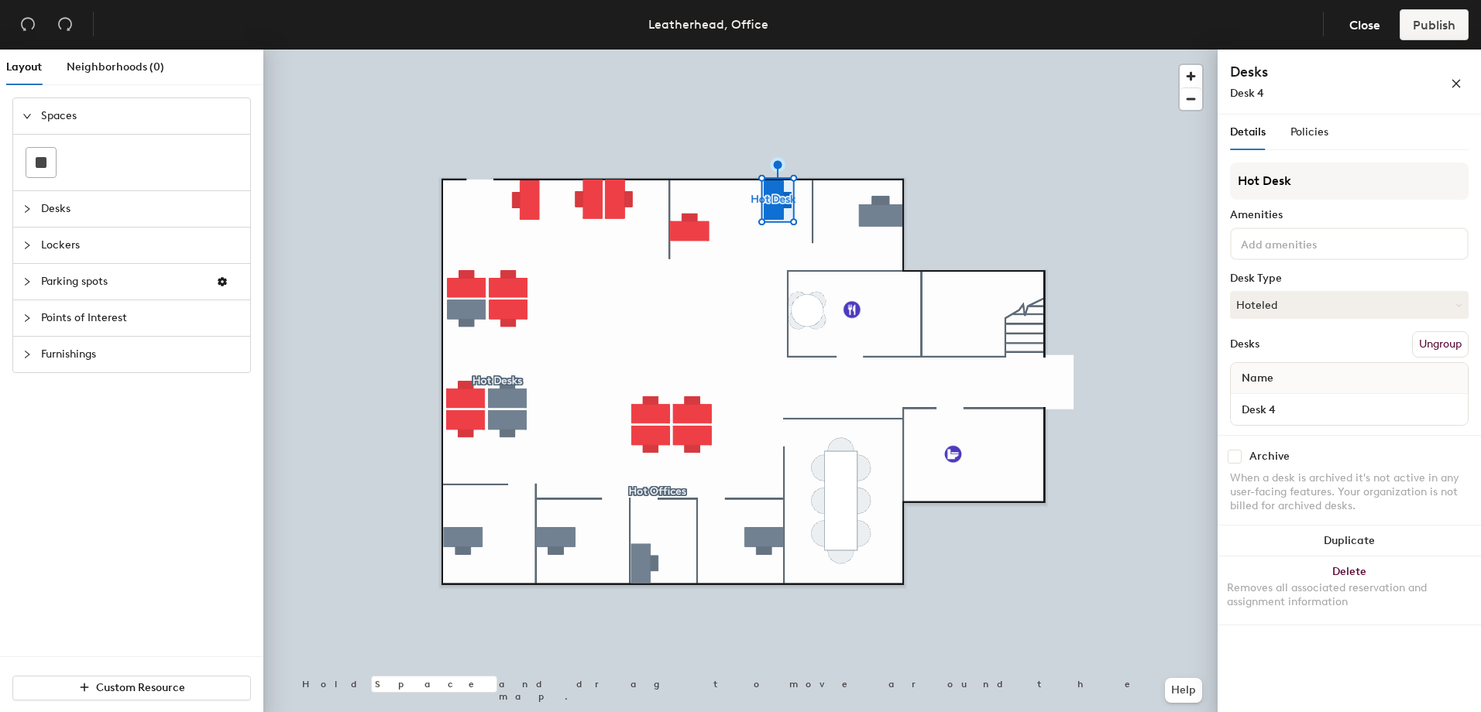
click at [1347, 425] on div "Name Desk 4" at bounding box center [1349, 393] width 238 height 63
click at [741, 50] on div at bounding box center [740, 50] width 954 height 0
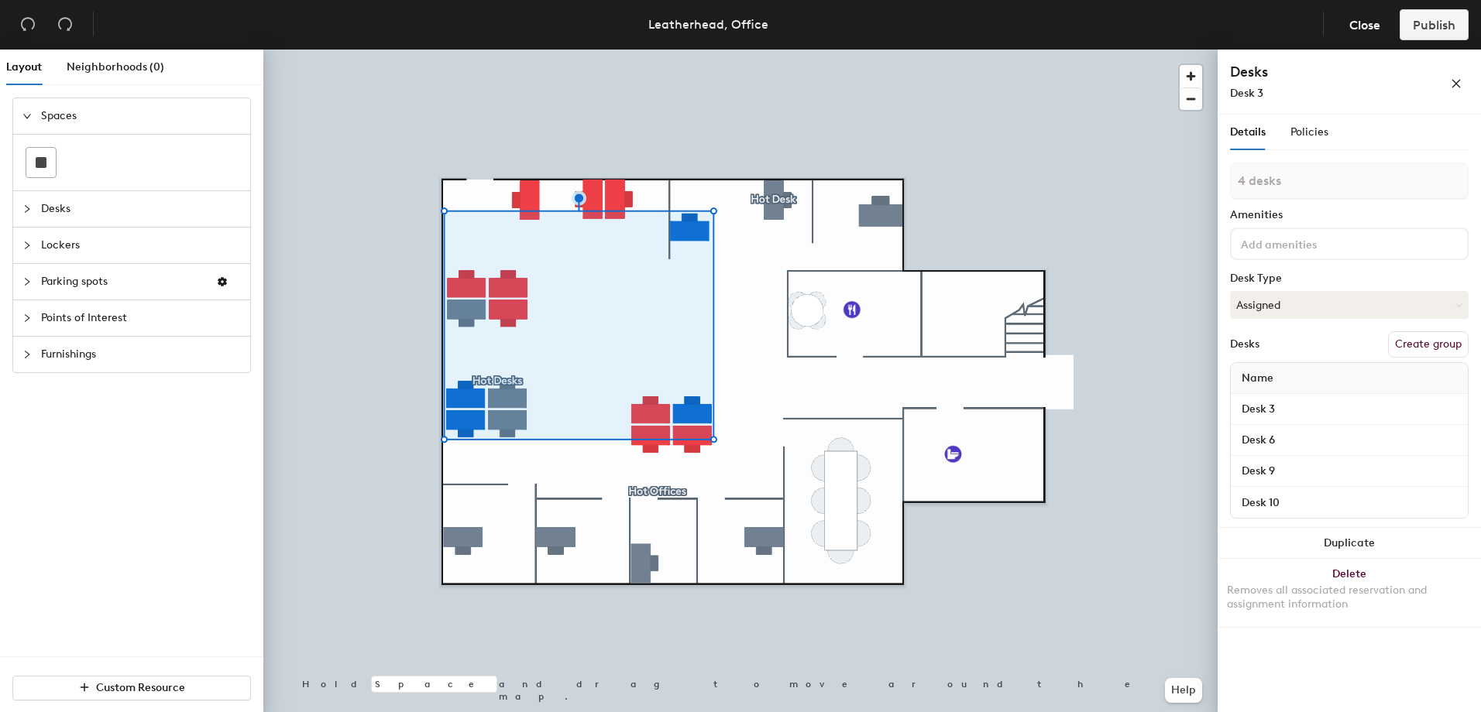
type input "5 desks"
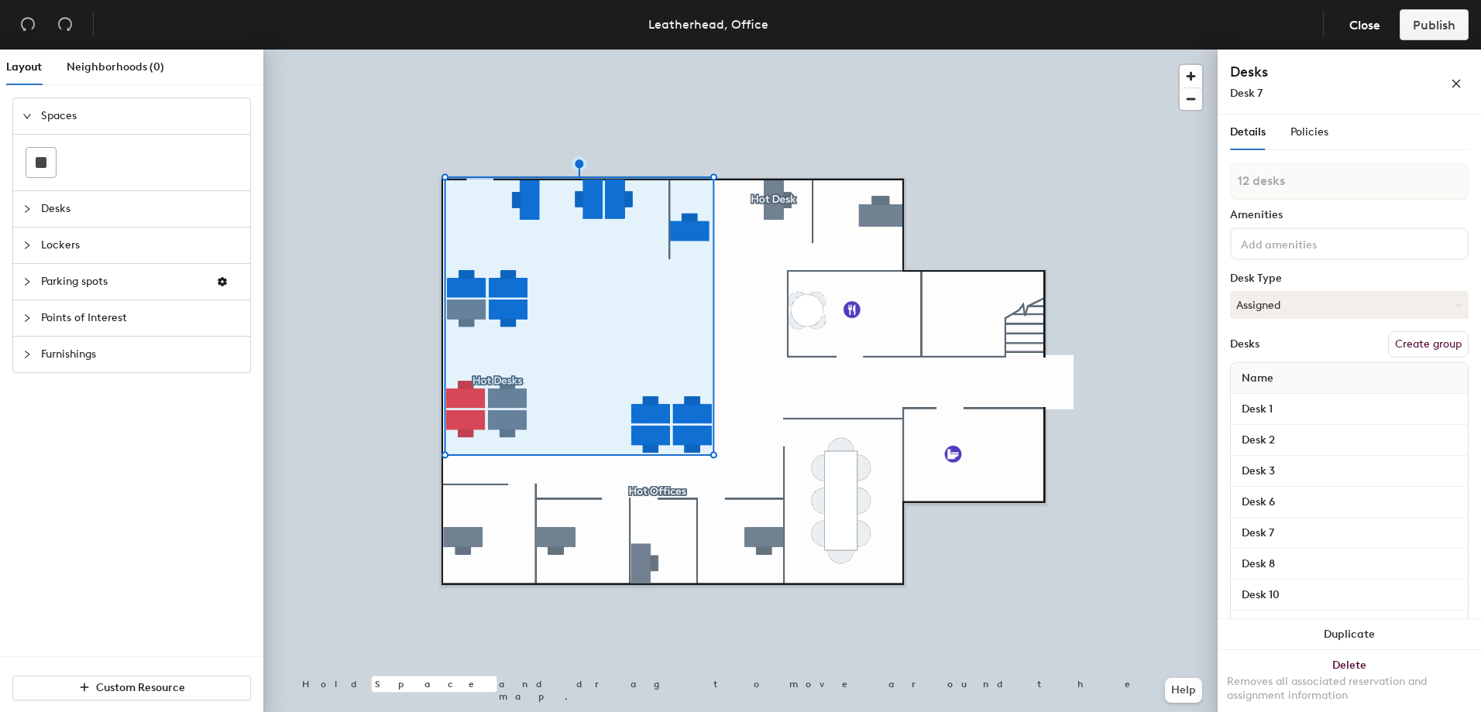
type input "13 desks"
click at [1406, 348] on button "Create group" at bounding box center [1428, 344] width 81 height 26
click at [1273, 300] on button "Assigned" at bounding box center [1349, 305] width 238 height 28
click at [1260, 357] on div "Assigned" at bounding box center [1307, 352] width 155 height 23
click at [1428, 27] on span "Publish" at bounding box center [1433, 25] width 43 height 15
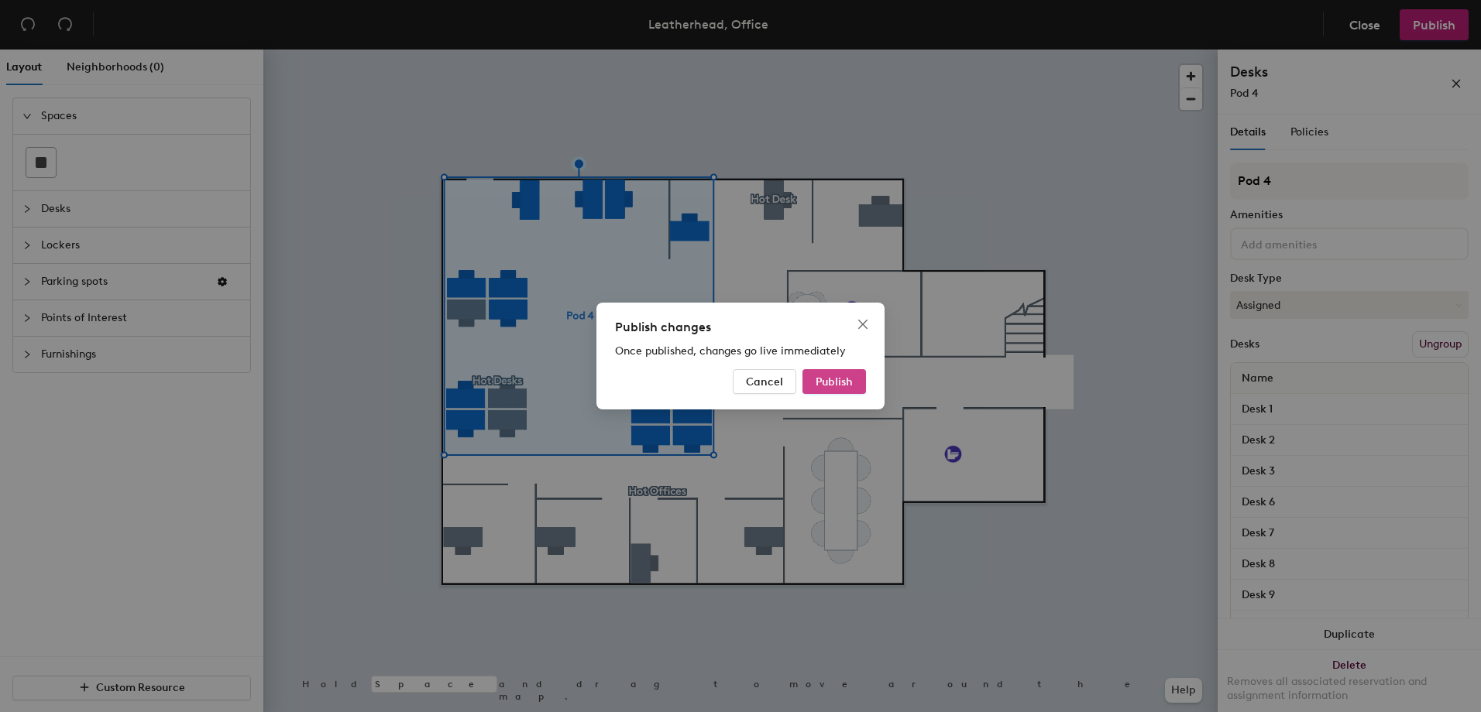
click at [856, 383] on button "Publish" at bounding box center [833, 381] width 63 height 25
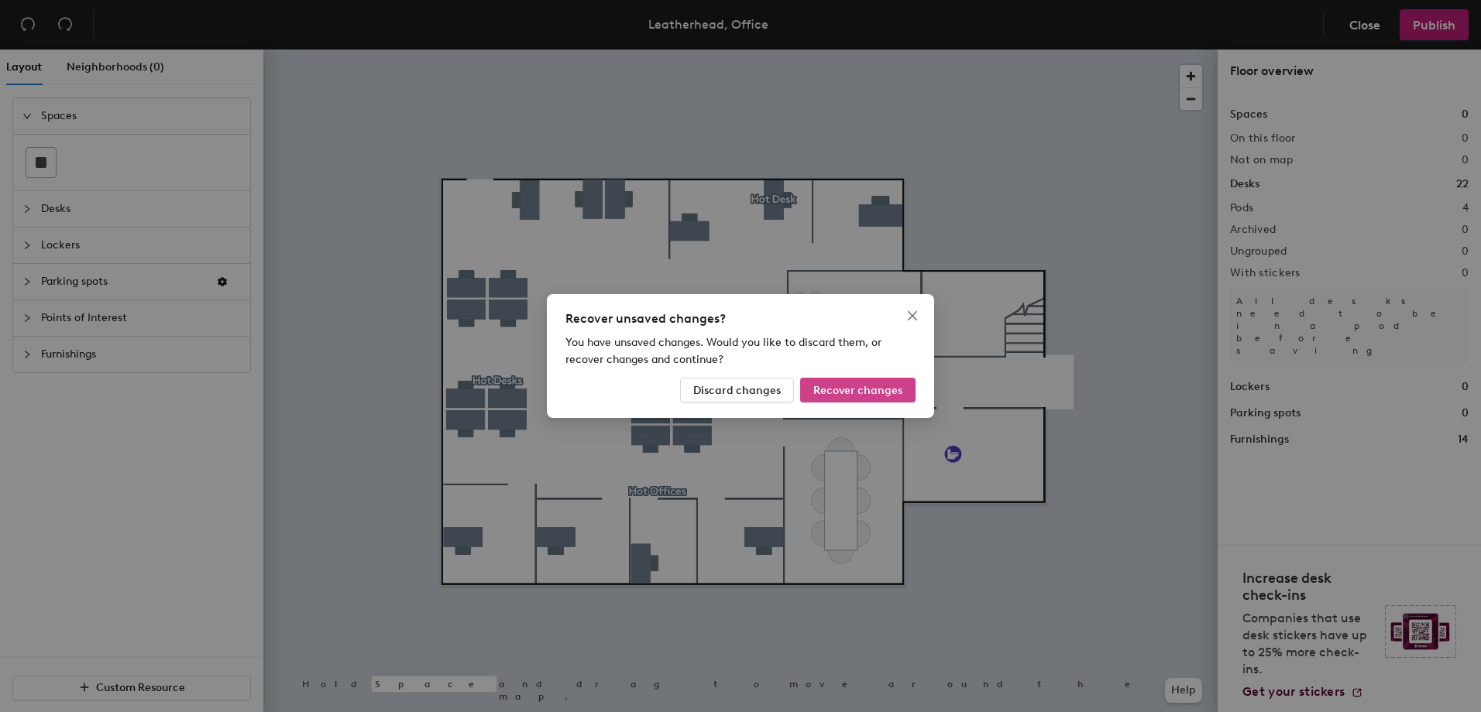
click at [854, 393] on span "Recover changes" at bounding box center [857, 390] width 89 height 13
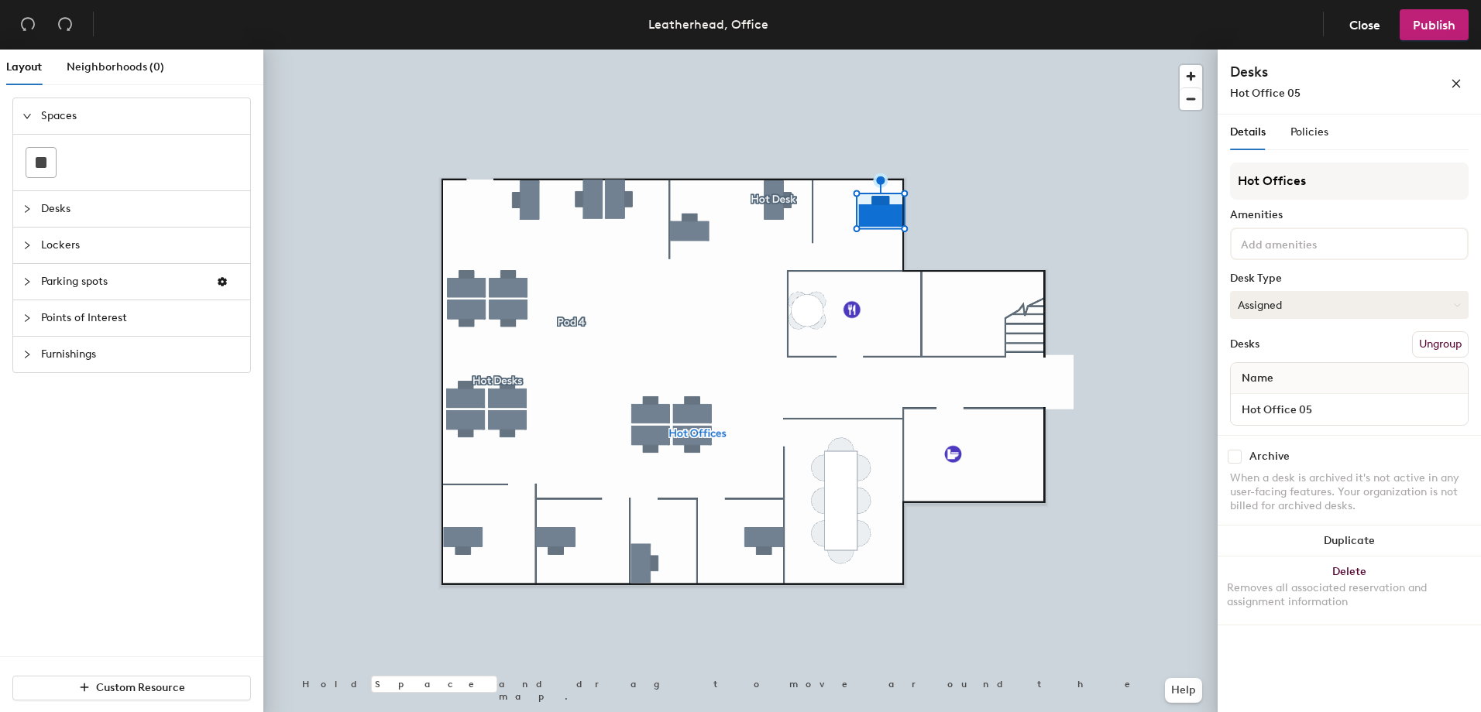
click at [1261, 318] on button "Assigned" at bounding box center [1349, 305] width 238 height 28
click at [1258, 400] on div "Hoteled" at bounding box center [1307, 399] width 155 height 23
click at [1434, 36] on button "Publish" at bounding box center [1433, 24] width 69 height 31
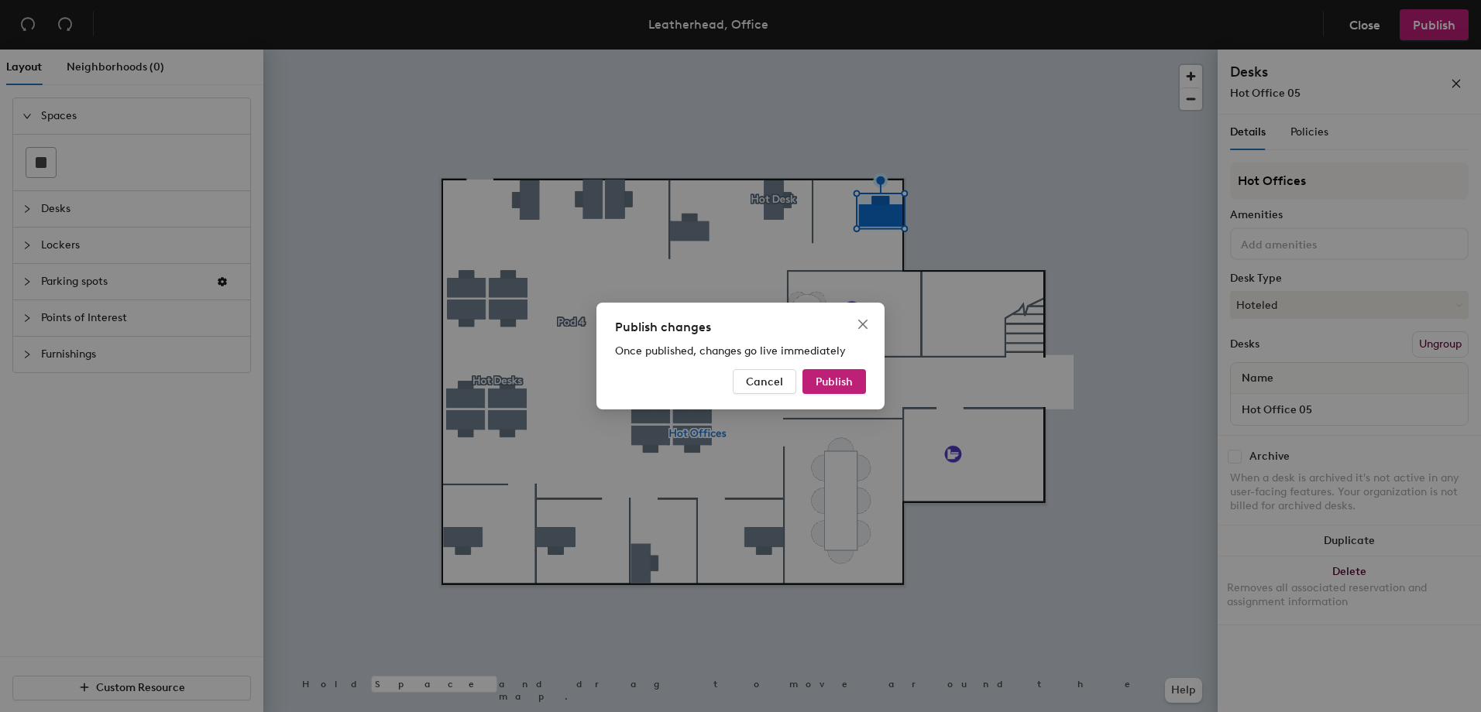
click at [846, 396] on div "Publish changes Once published, changes go live immediately Cancel Publish" at bounding box center [740, 356] width 288 height 107
click at [844, 388] on span "Publish" at bounding box center [833, 382] width 37 height 13
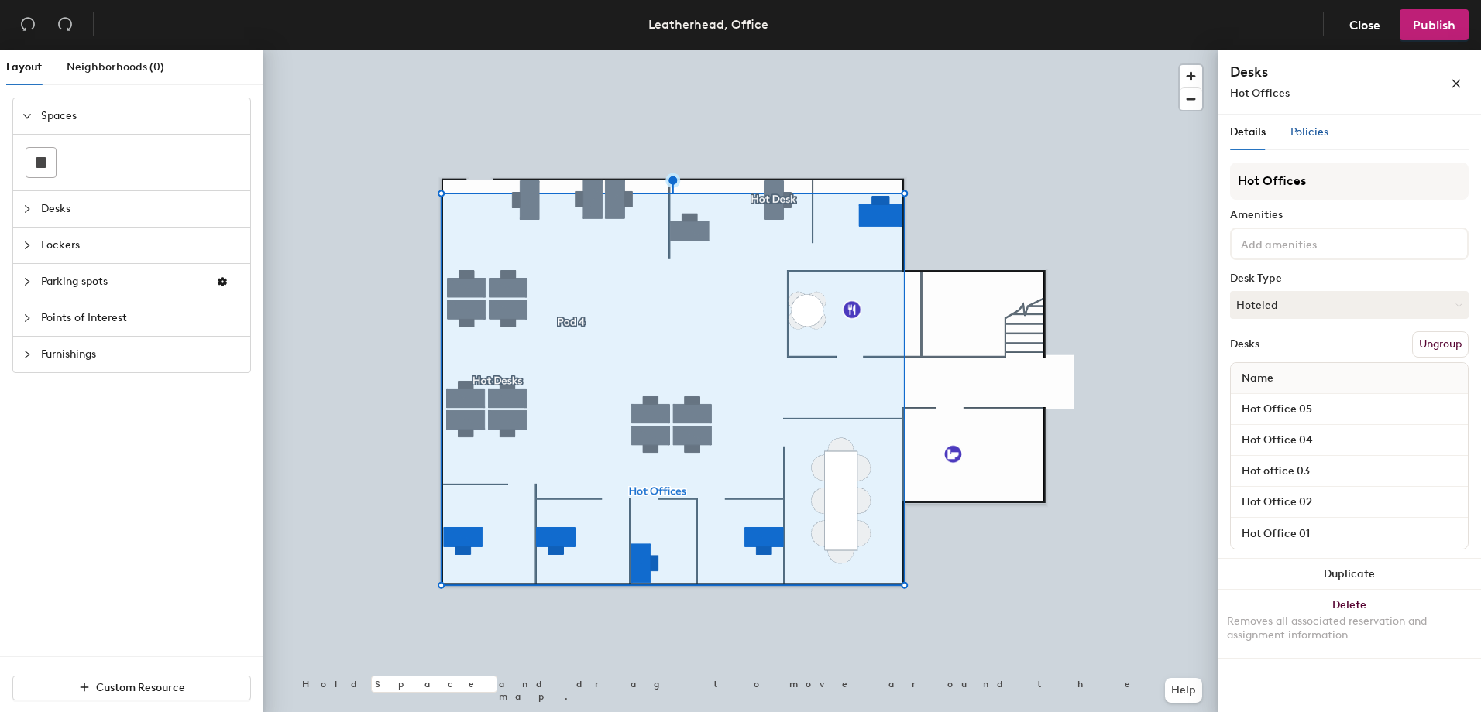
click at [1312, 135] on span "Policies" at bounding box center [1309, 131] width 38 height 13
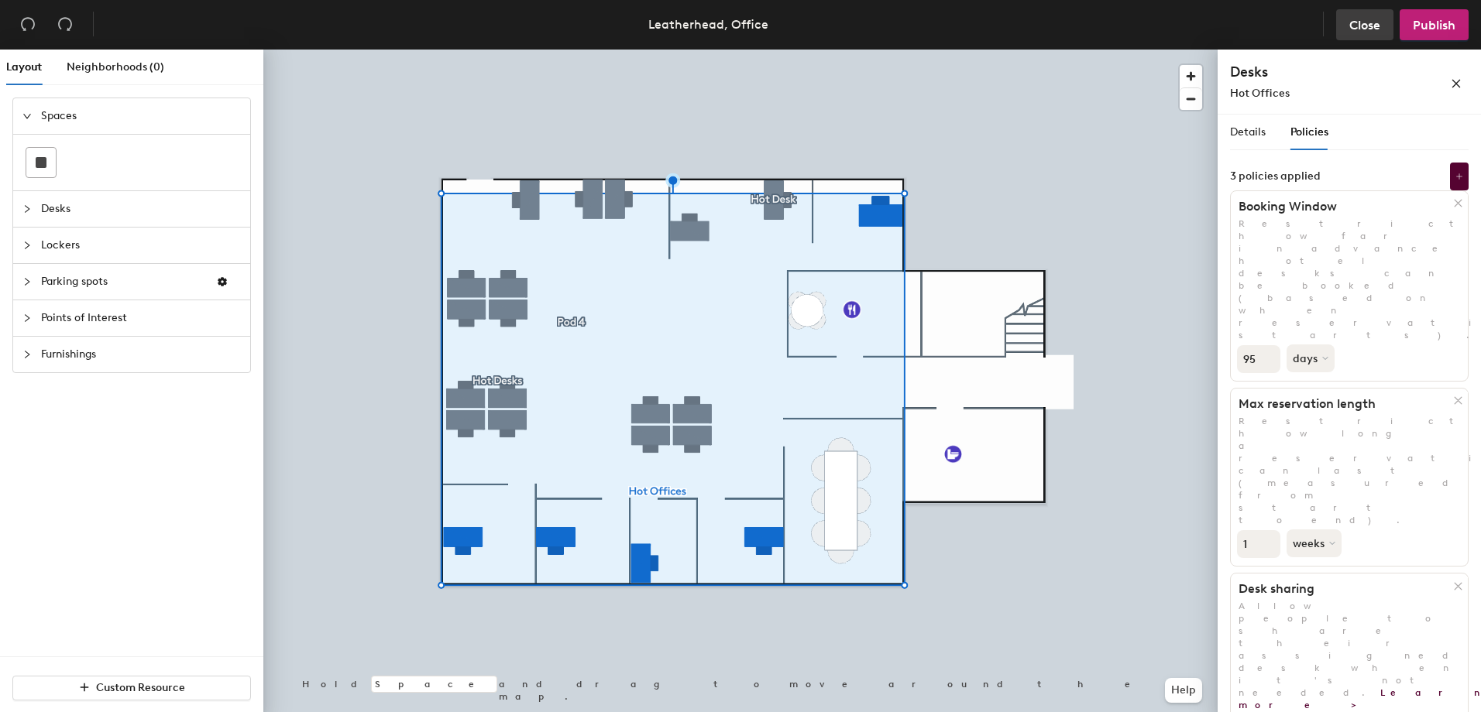
click at [1374, 22] on span "Close" at bounding box center [1364, 25] width 31 height 15
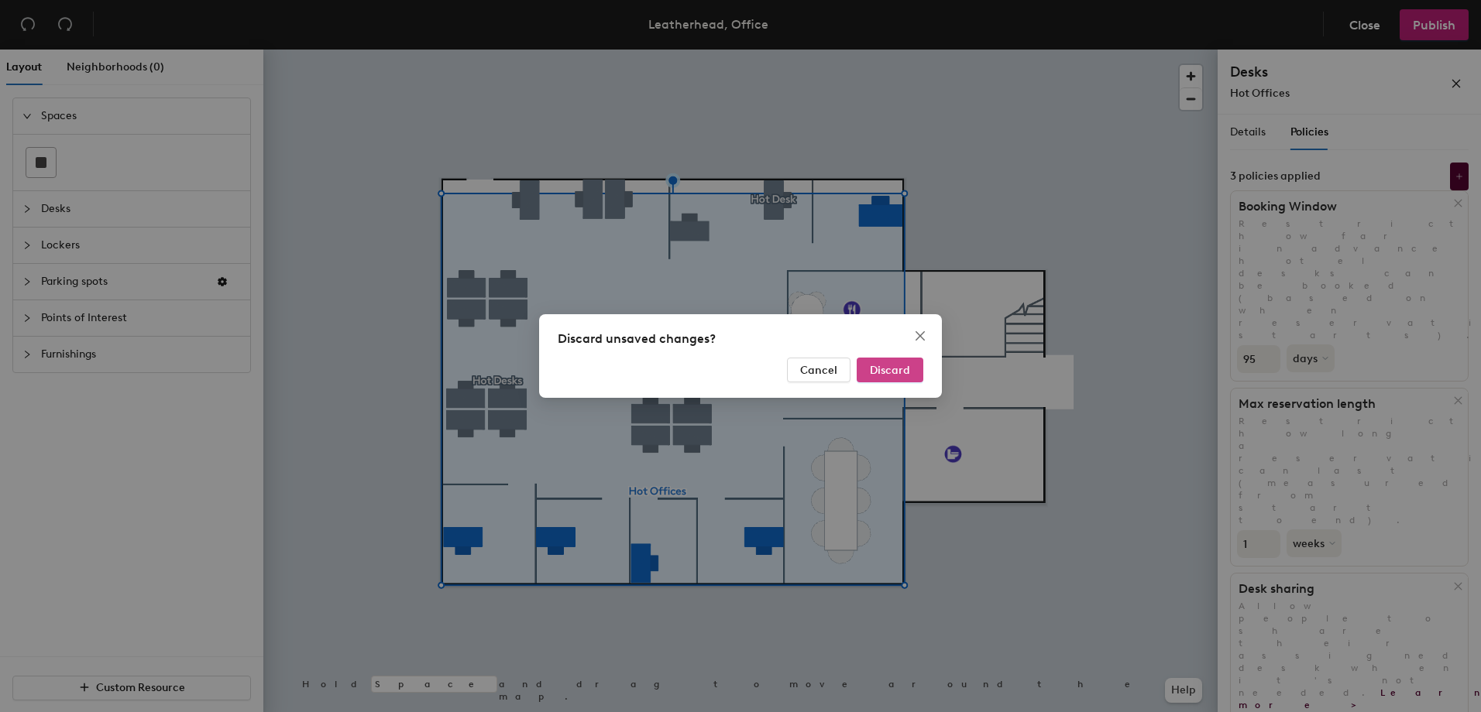
click at [912, 365] on button "Discard" at bounding box center [889, 370] width 67 height 25
